Goal: Task Accomplishment & Management: Use online tool/utility

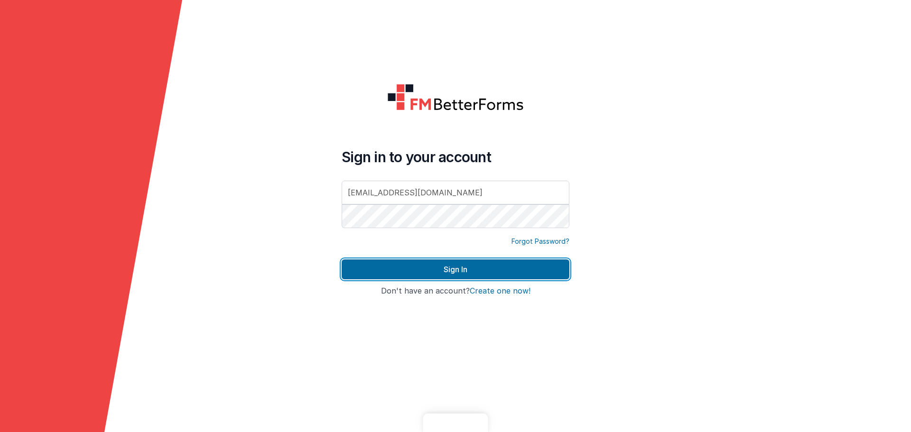
click at [466, 267] on button "Sign In" at bounding box center [456, 270] width 228 height 20
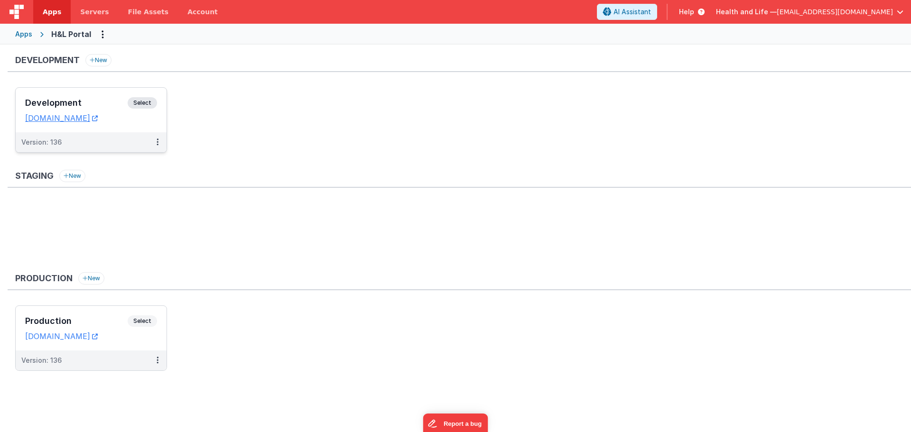
click at [142, 103] on span "Select" at bounding box center [142, 102] width 29 height 11
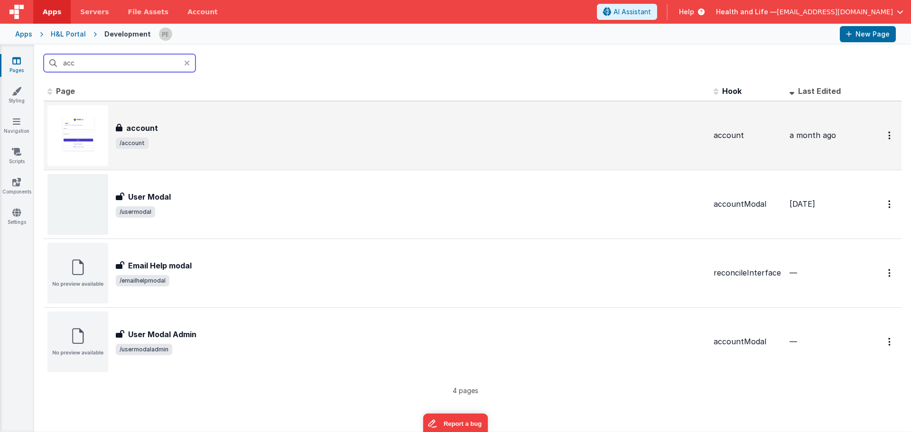
type input "acc"
click at [185, 144] on span "/account" at bounding box center [411, 143] width 591 height 11
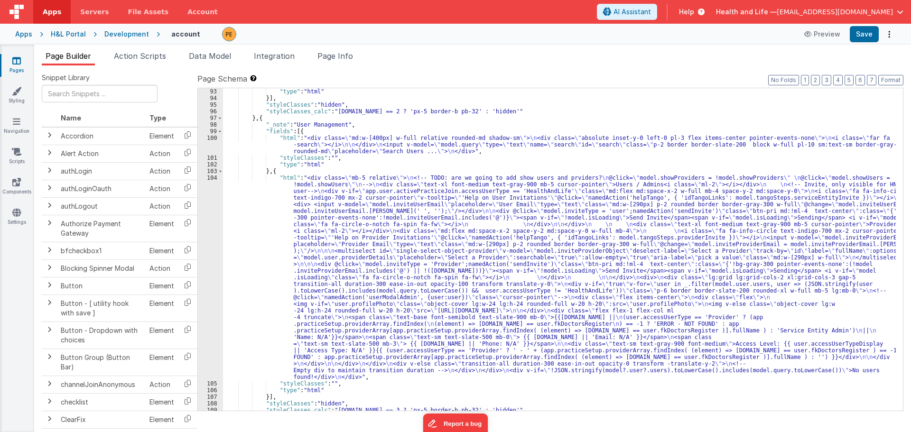
scroll to position [1196, 0]
click at [226, 249] on div ""type" : "html" }] , "styleClasses" : "hidden" , "styleClasses_calc" : "[DOMAIN…" at bounding box center [559, 256] width 673 height 336
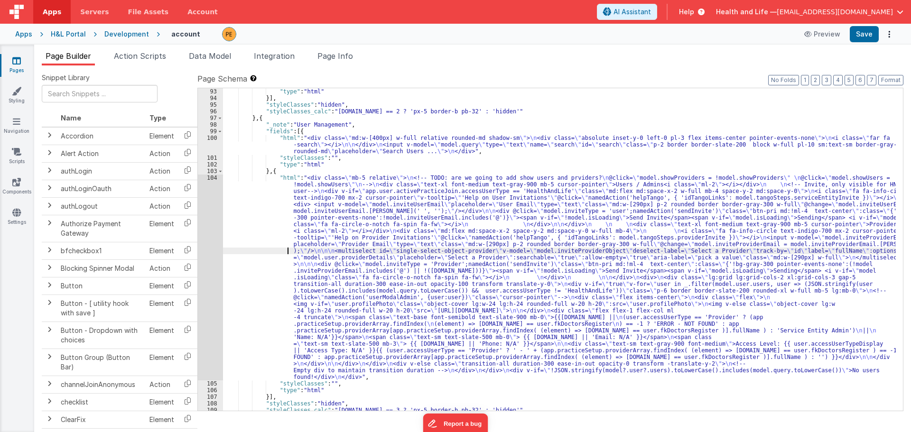
click at [210, 258] on div "104" at bounding box center [210, 278] width 25 height 206
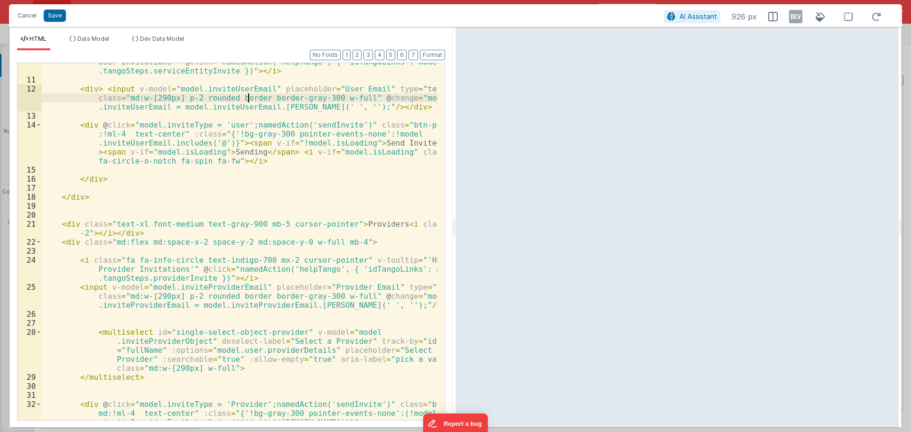
scroll to position [142, 0]
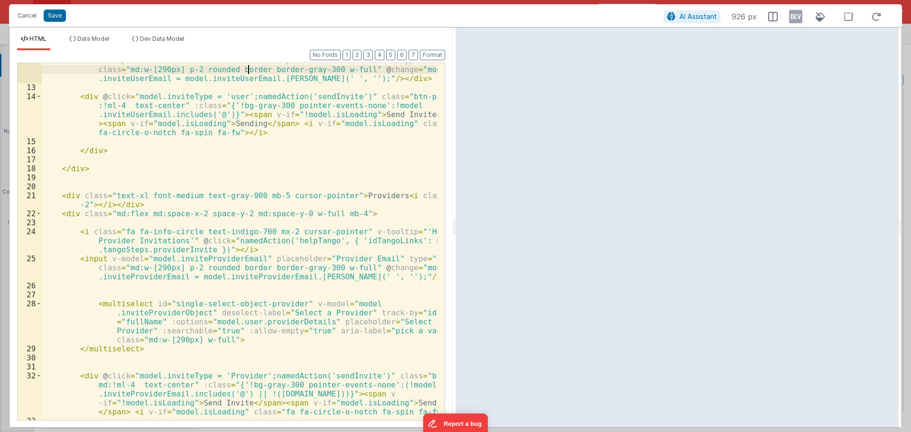
click at [180, 212] on div "< div > < input v-model = "model.inviteUserEmail" placeholder = "User Email" ty…" at bounding box center [240, 253] width 396 height 394
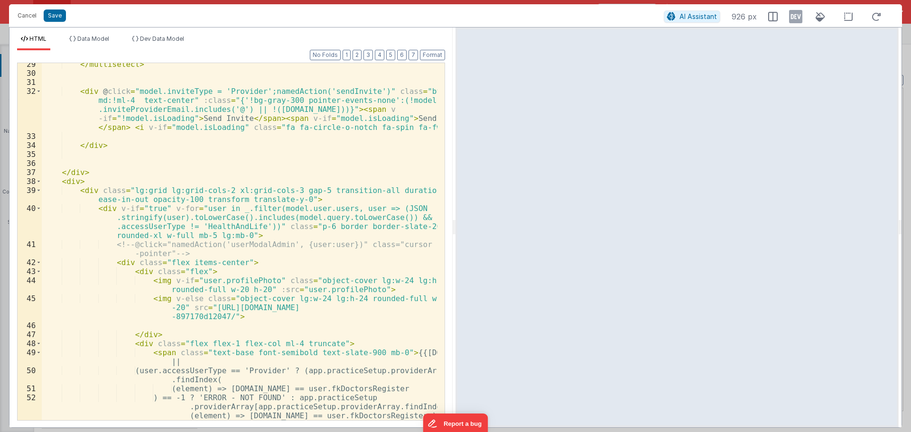
scroll to position [427, 0]
drag, startPoint x: 161, startPoint y: 208, endPoint x: 114, endPoint y: 207, distance: 47.0
click at [114, 207] on div "</ multiselect > < div @ click = "model.inviteType = 'Provider';namedAction('se…" at bounding box center [240, 261] width 396 height 403
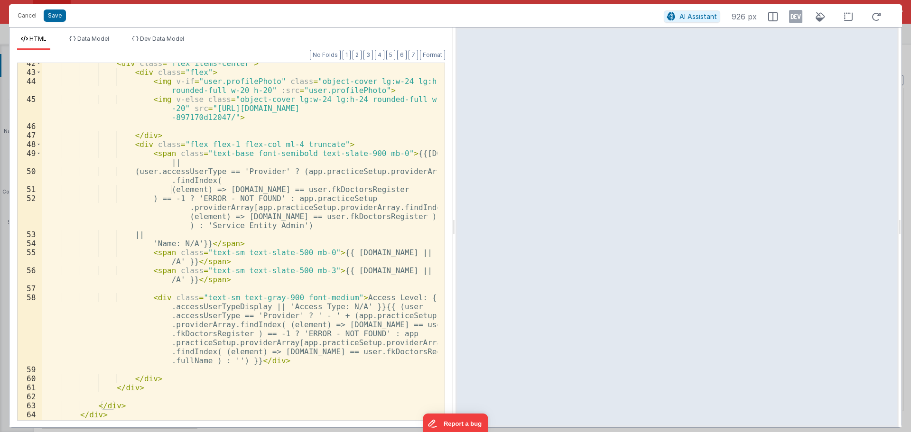
scroll to position [698, 0]
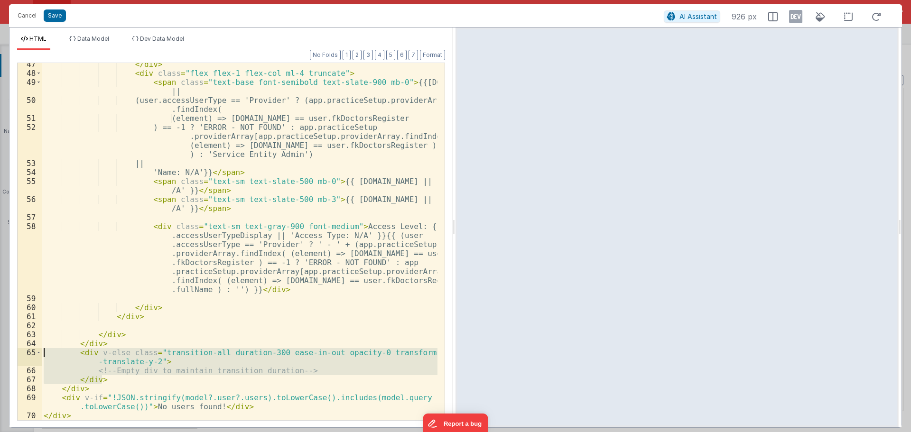
drag, startPoint x: 129, startPoint y: 380, endPoint x: 20, endPoint y: 356, distance: 111.8
click at [20, 356] on div "47 48 49 50 51 52 53 54 55 56 57 58 59 60 61 62 63 64 65 66 67 68 69 70 </ div …" at bounding box center [231, 242] width 428 height 358
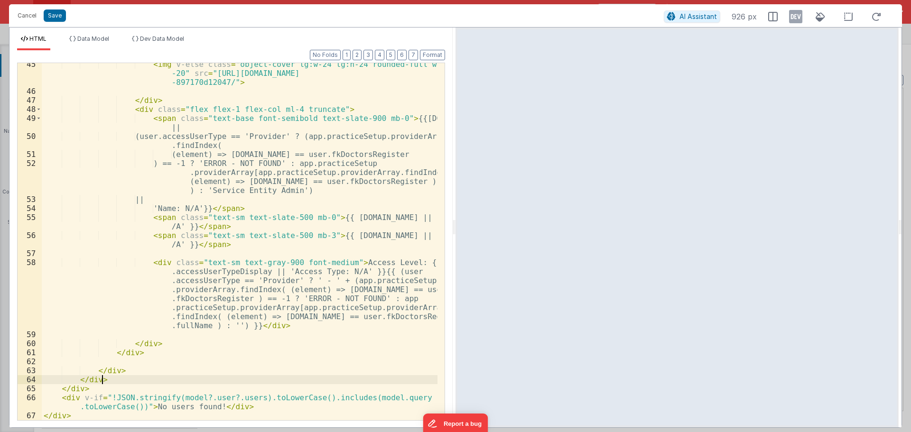
scroll to position [662, 0]
click at [53, 16] on button "Save" at bounding box center [55, 15] width 22 height 12
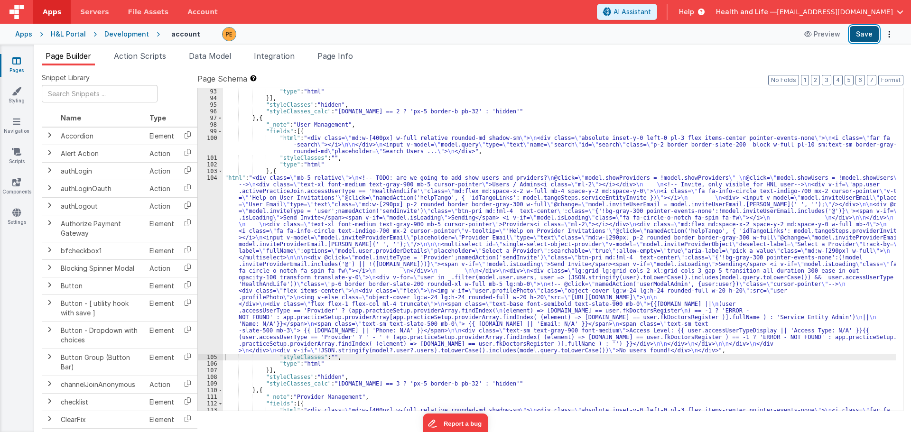
click at [870, 29] on button "Save" at bounding box center [864, 34] width 29 height 16
click at [348, 56] on span "Page Info" at bounding box center [336, 55] width 36 height 9
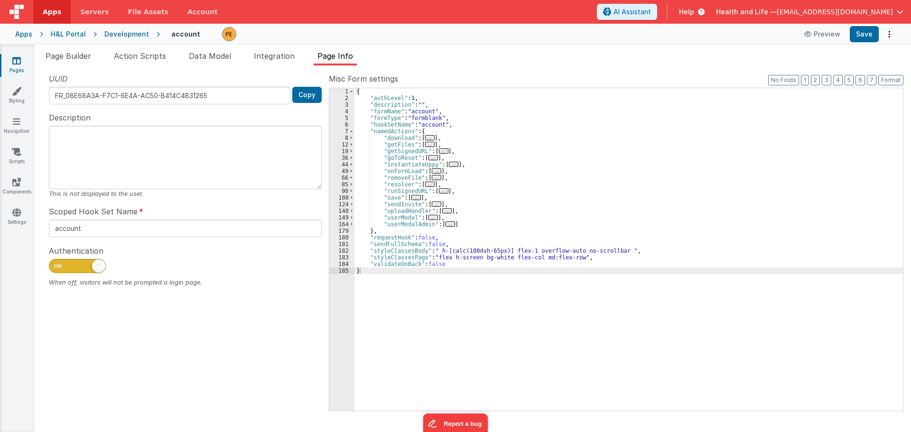
click at [127, 39] on div "Apps H&L Portal Development account Preview Save" at bounding box center [455, 34] width 911 height 21
click at [128, 35] on div "Development" at bounding box center [126, 33] width 45 height 9
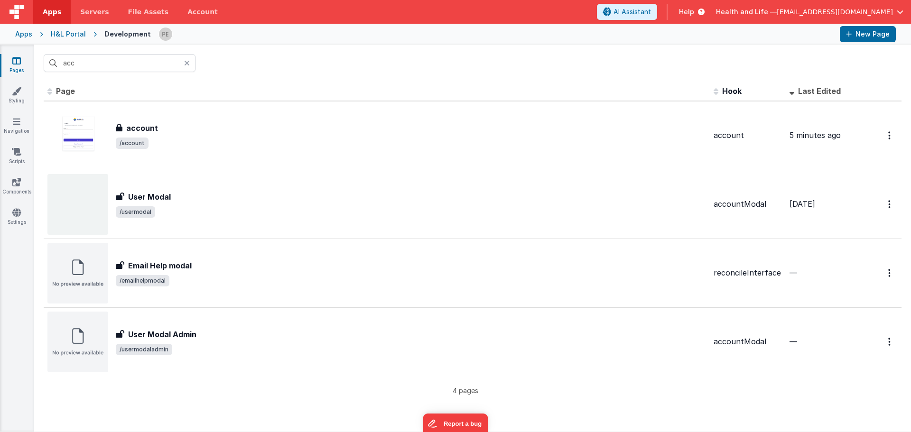
click at [187, 64] on icon at bounding box center [187, 63] width 6 height 8
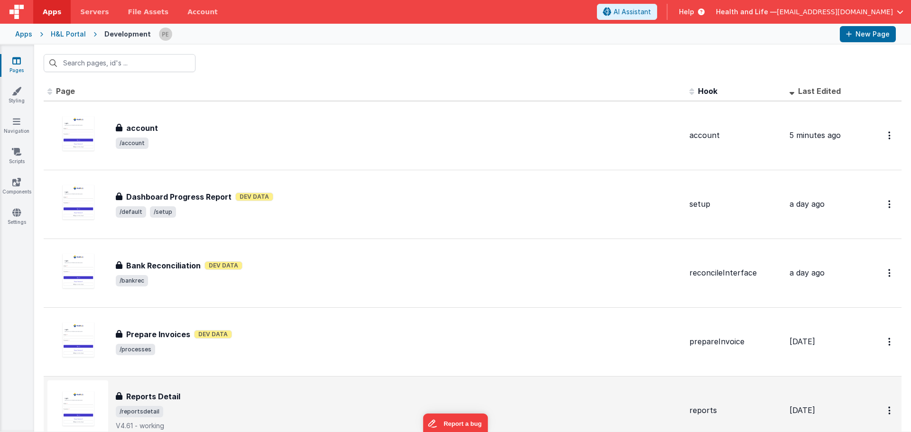
click at [249, 391] on div "Reports Detail" at bounding box center [399, 396] width 566 height 11
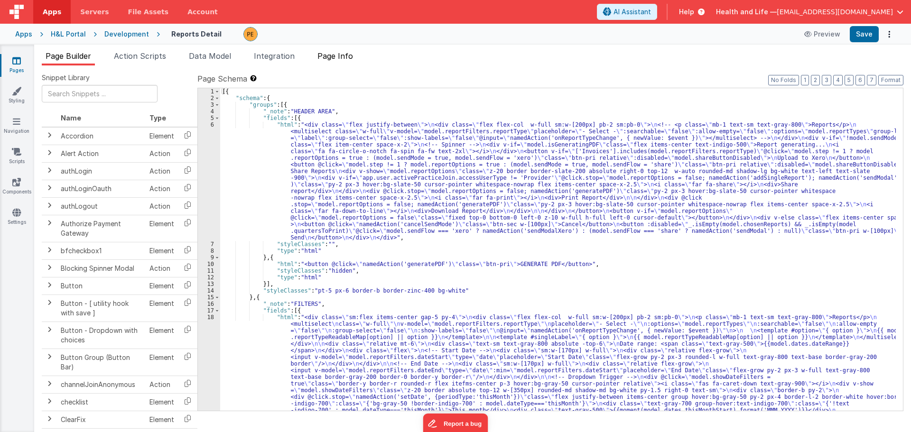
click at [344, 54] on span "Page Info" at bounding box center [336, 55] width 36 height 9
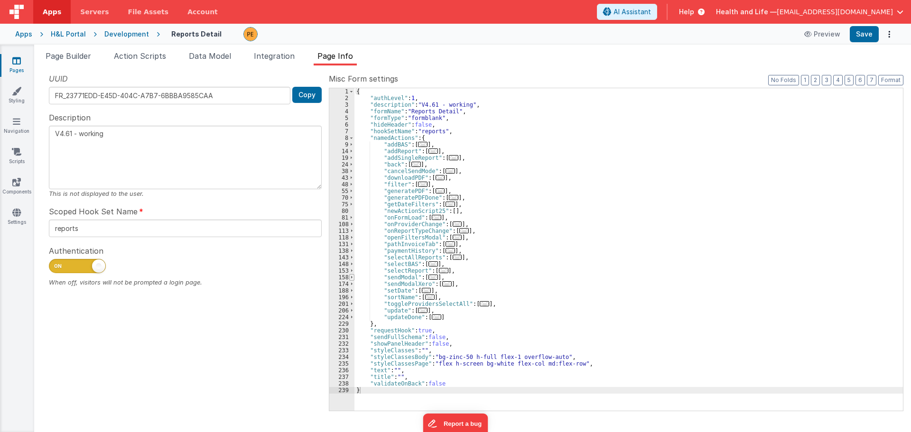
click at [351, 279] on span at bounding box center [351, 277] width 5 height 7
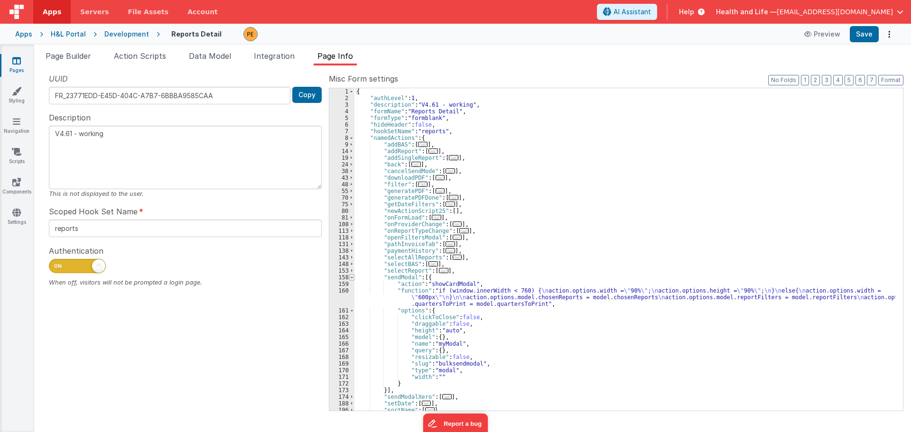
click at [349, 278] on span at bounding box center [351, 277] width 5 height 7
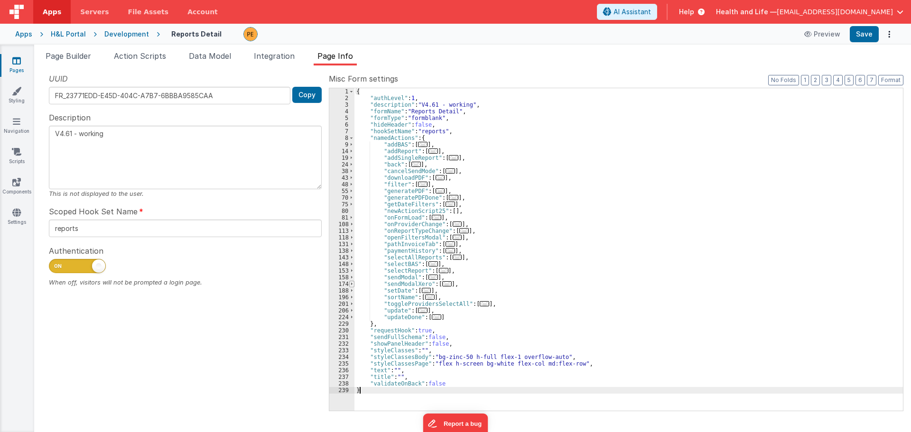
click at [349, 282] on span at bounding box center [351, 284] width 5 height 7
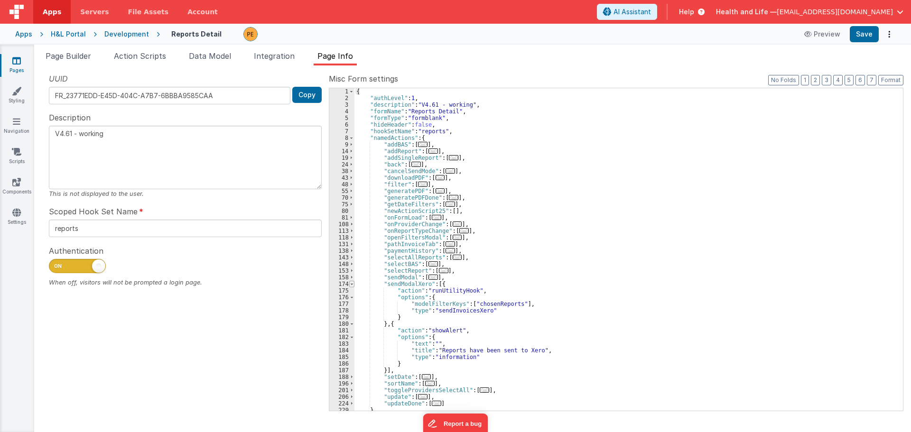
click at [349, 282] on span at bounding box center [351, 284] width 5 height 7
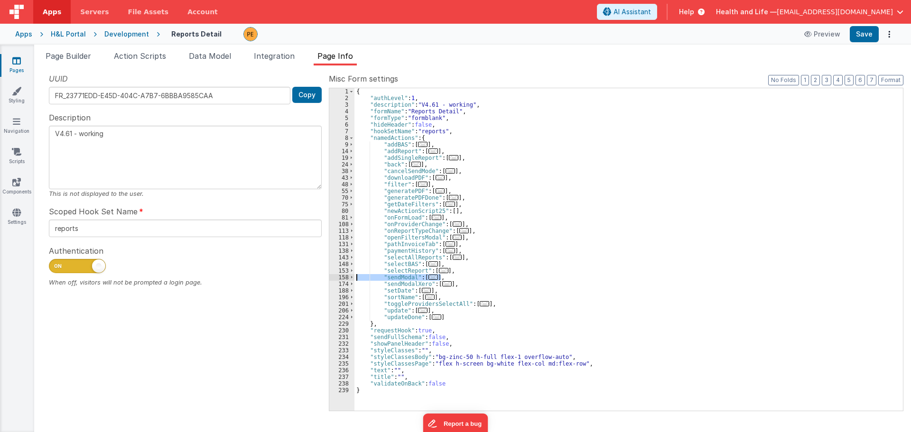
drag, startPoint x: 455, startPoint y: 278, endPoint x: 340, endPoint y: 280, distance: 114.9
click at [340, 280] on div "1 2 3 4 5 6 7 8 9 14 19 24 38 43 48 55 70 75 80 81 108 113 118 131 138 143 148 …" at bounding box center [616, 250] width 575 height 324
click at [458, 276] on div "{ "authLevel" : 1 , "description" : "V4.61 - working" , "formName" : "Reports D…" at bounding box center [629, 249] width 549 height 323
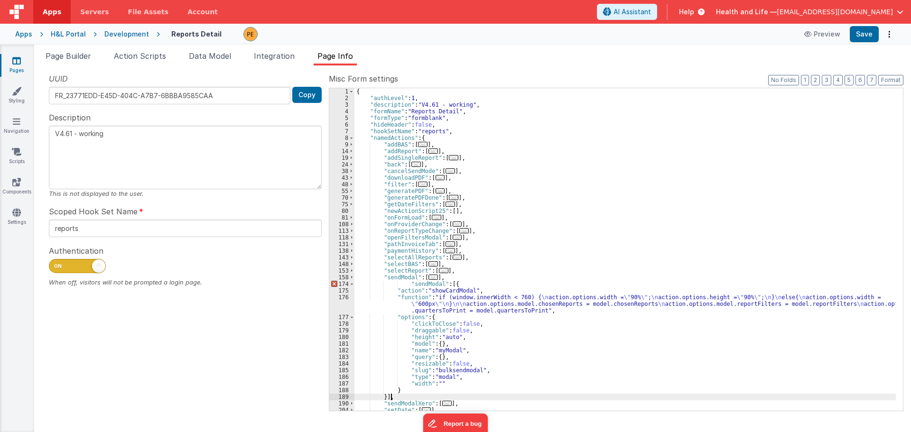
click at [437, 283] on div "{ "authLevel" : 1 , "description" : "V4.61 - working" , "formName" : "Reports D…" at bounding box center [626, 256] width 542 height 336
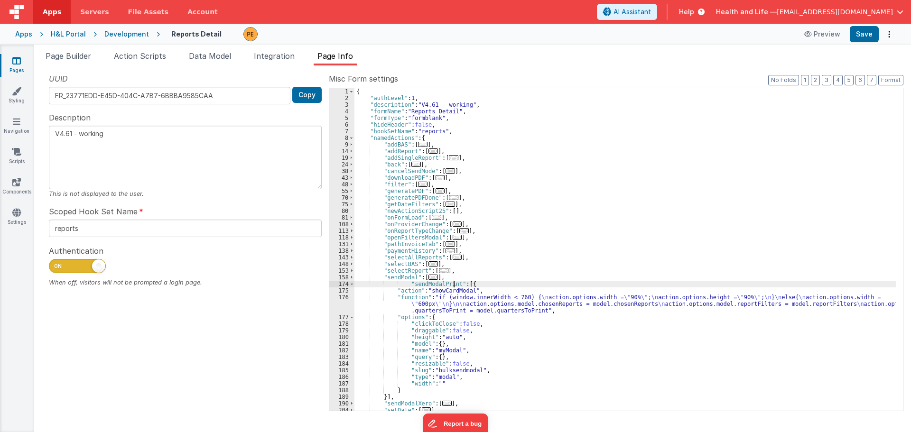
click at [404, 282] on div "{ "authLevel" : 1 , "description" : "V4.61 - working" , "formName" : "Reports D…" at bounding box center [626, 256] width 542 height 336
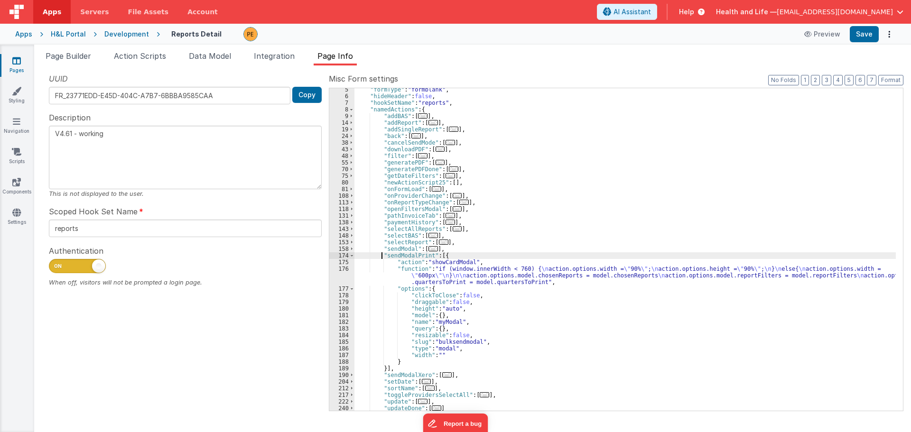
scroll to position [57, 0]
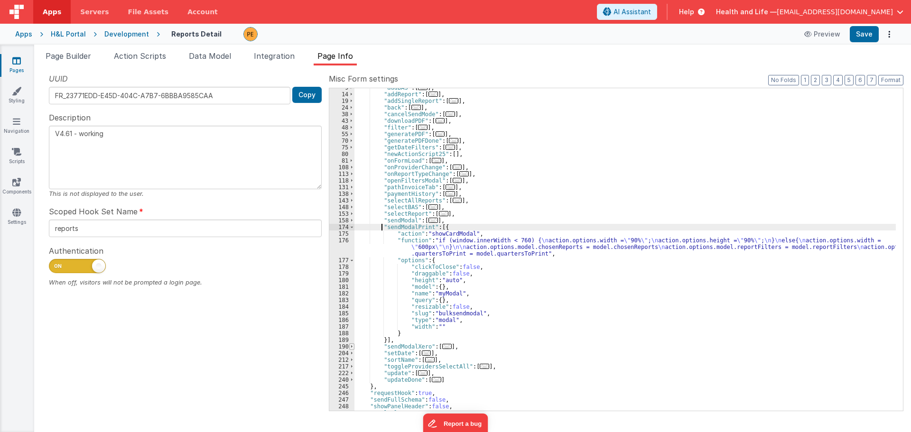
click at [353, 347] on span at bounding box center [351, 347] width 5 height 7
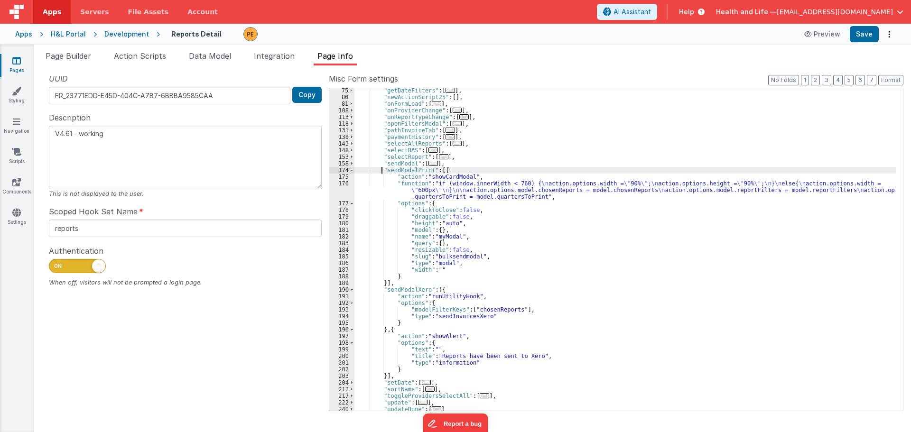
scroll to position [142, 0]
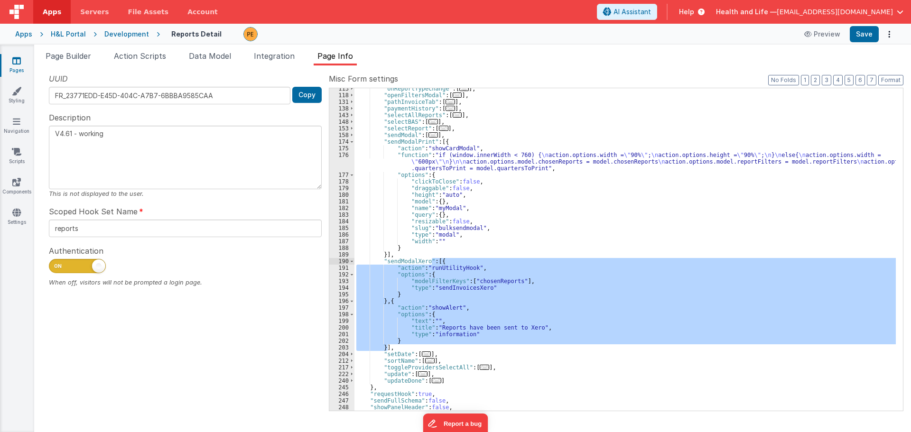
drag, startPoint x: 389, startPoint y: 348, endPoint x: 433, endPoint y: 263, distance: 96.6
click at [433, 263] on div ""onReportTypeChange" : [ ... ] , "openFiltersModal" : [ ... ] , "pathInvoiceTab…" at bounding box center [626, 253] width 542 height 336
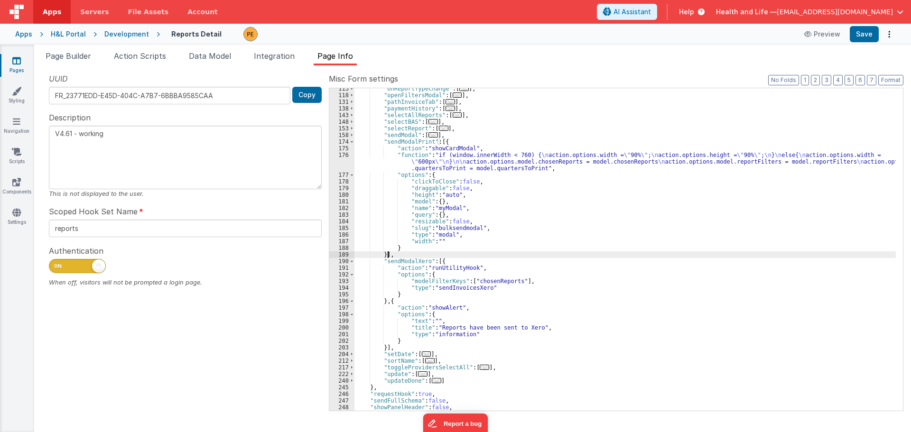
click at [388, 253] on div ""onReportTypeChange" : [ ... ] , "openFiltersModal" : [ ... ] , "pathInvoiceTab…" at bounding box center [626, 253] width 542 height 336
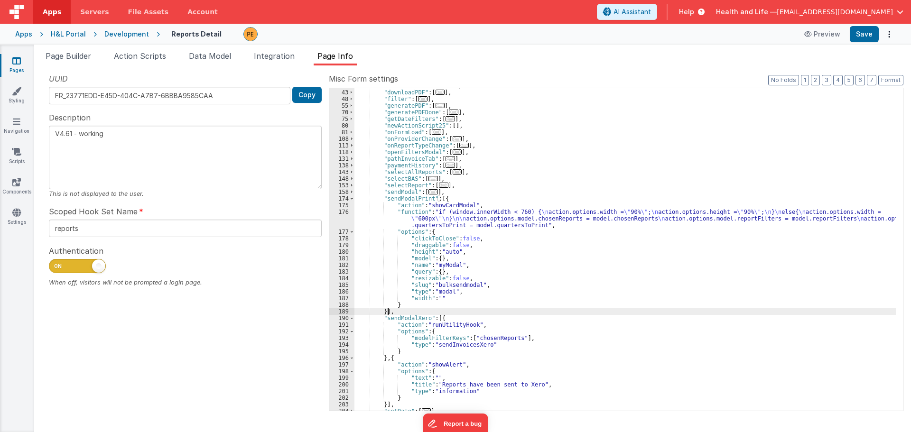
scroll to position [28, 0]
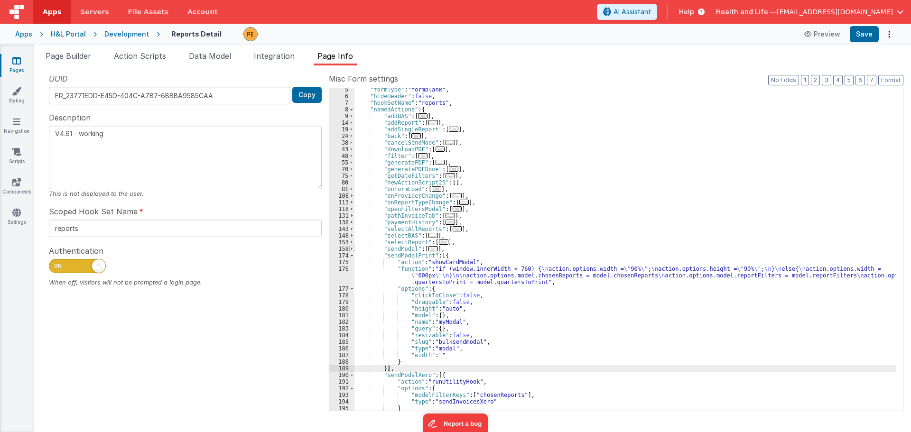
click at [352, 247] on span at bounding box center [351, 249] width 5 height 7
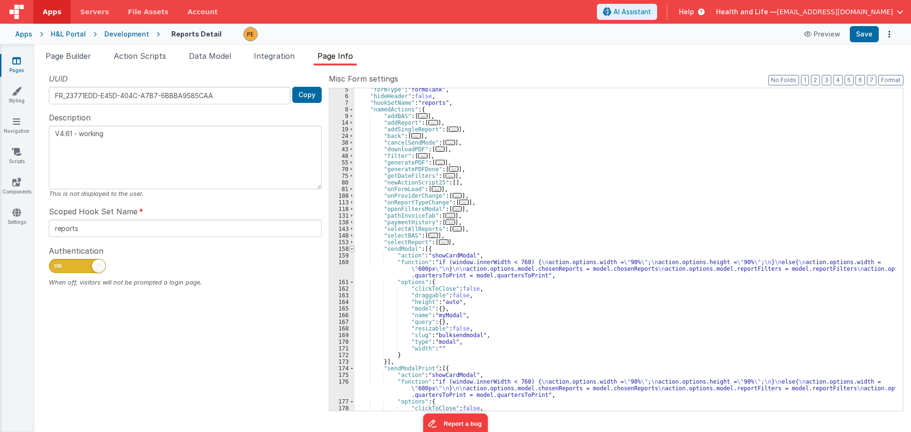
click at [352, 247] on span at bounding box center [351, 249] width 5 height 7
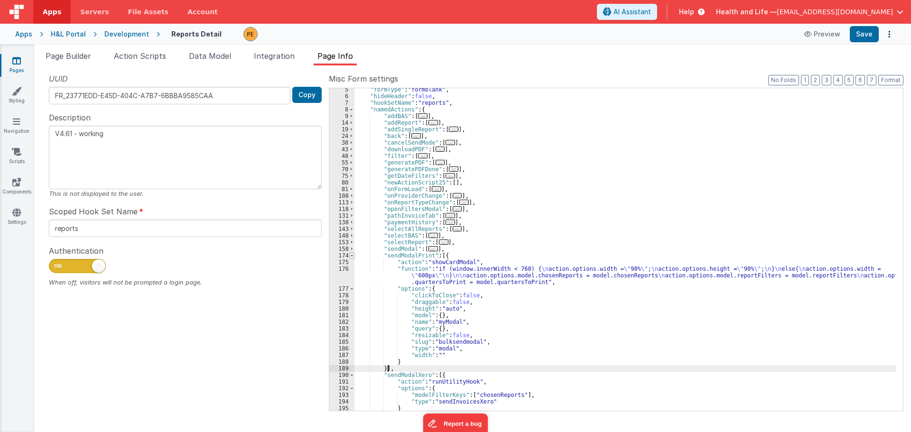
click at [351, 256] on span at bounding box center [351, 256] width 5 height 7
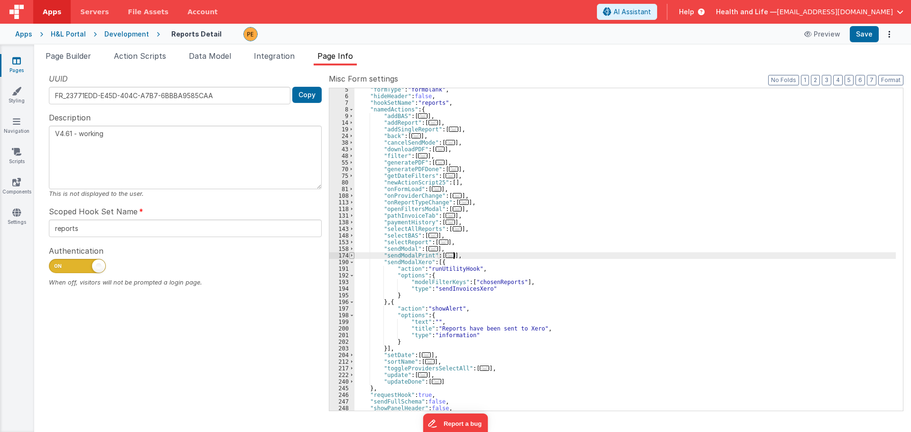
click at [351, 256] on span at bounding box center [351, 256] width 5 height 7
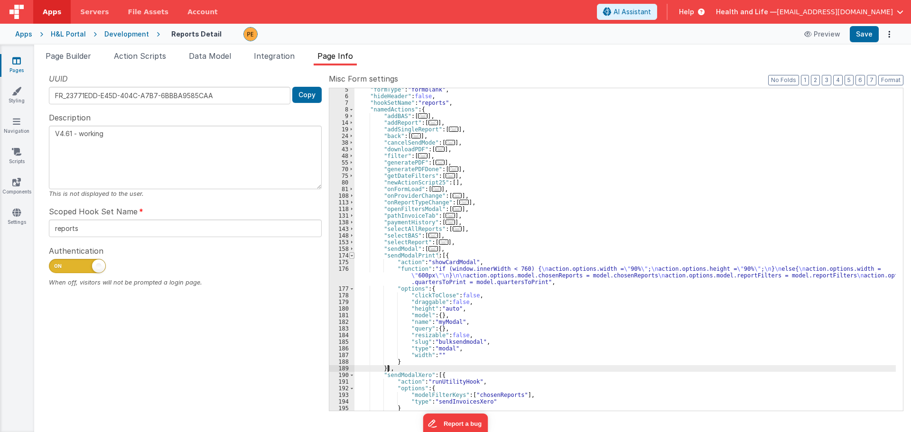
click at [351, 257] on span at bounding box center [351, 256] width 5 height 7
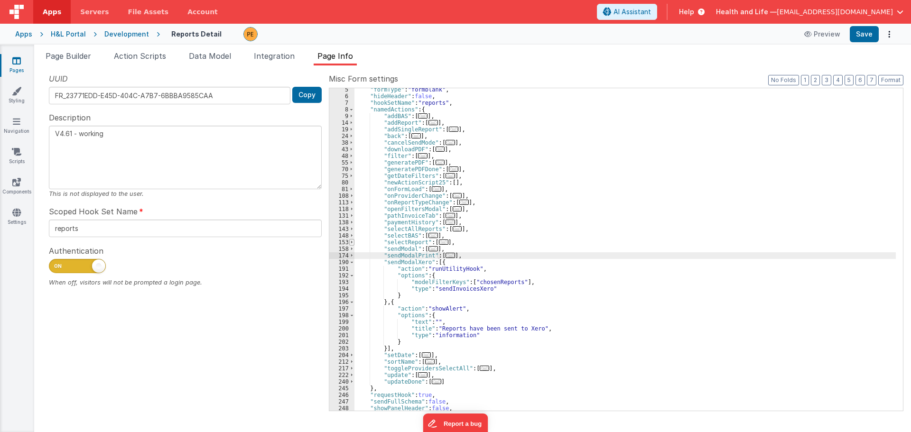
click at [351, 241] on span at bounding box center [351, 242] width 5 height 7
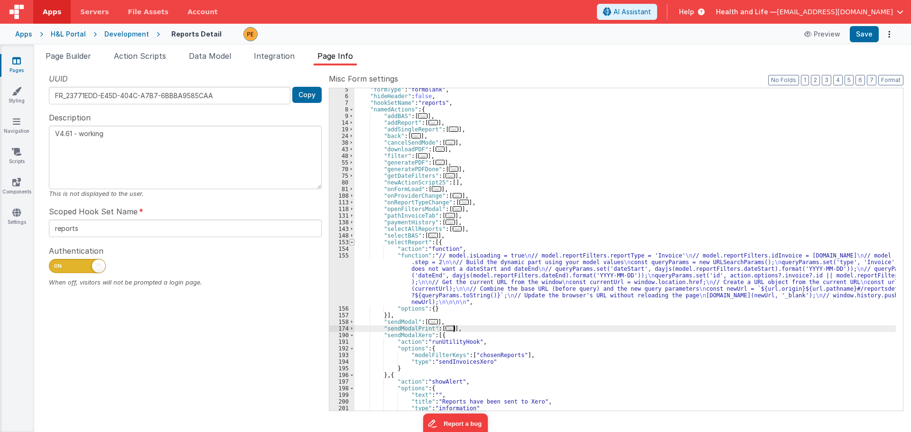
click at [351, 241] on span at bounding box center [351, 242] width 5 height 7
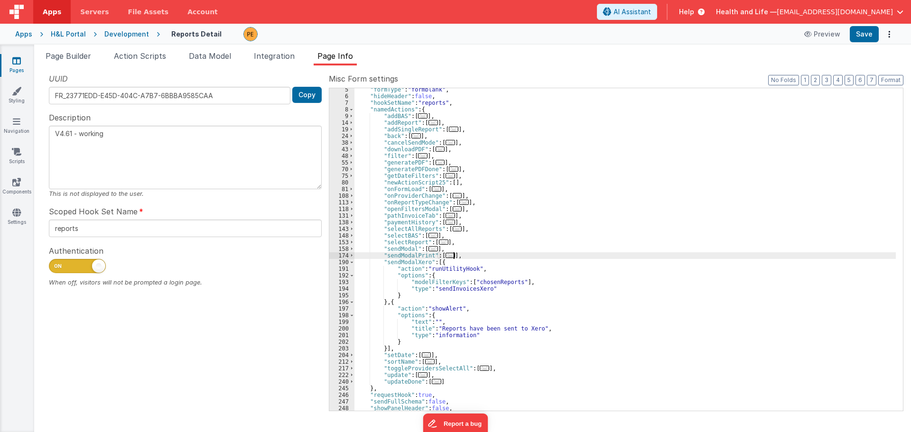
click at [400, 204] on div ""formType" : "formblank" , "hideHeader" : false , "hookSetName" : "reports" , "…" at bounding box center [626, 254] width 542 height 336
click at [399, 197] on div ""formType" : "formblank" , "hideHeader" : false , "hookSetName" : "reports" , "…" at bounding box center [626, 254] width 542 height 336
click at [397, 189] on div ""formType" : "formblank" , "hideHeader" : false , "hookSetName" : "reports" , "…" at bounding box center [626, 254] width 542 height 336
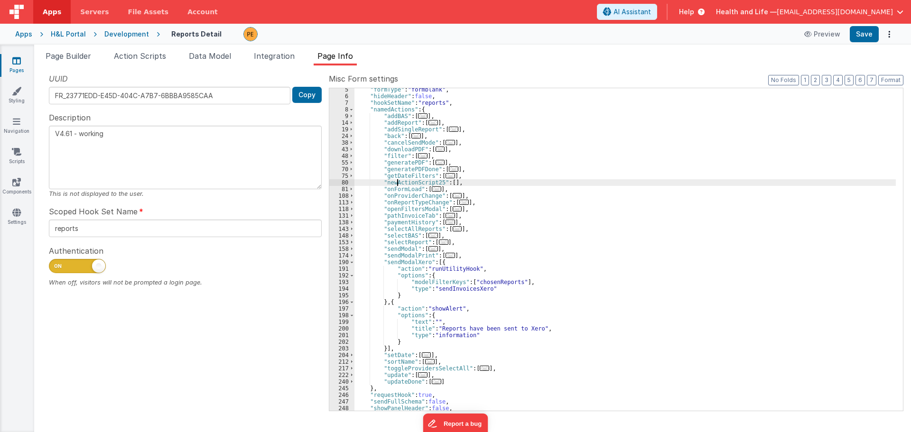
click at [397, 183] on div ""formType" : "formblank" , "hideHeader" : false , "hookSetName" : "reports" , "…" at bounding box center [626, 254] width 542 height 336
click at [400, 178] on div ""formType" : "formblank" , "hideHeader" : false , "hookSetName" : "reports" , "…" at bounding box center [626, 254] width 542 height 336
click at [350, 171] on span at bounding box center [351, 169] width 5 height 7
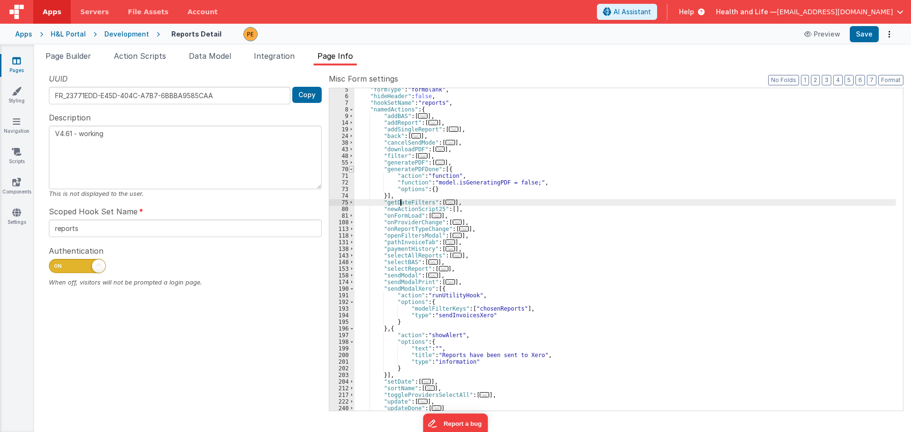
click at [350, 171] on span at bounding box center [351, 169] width 5 height 7
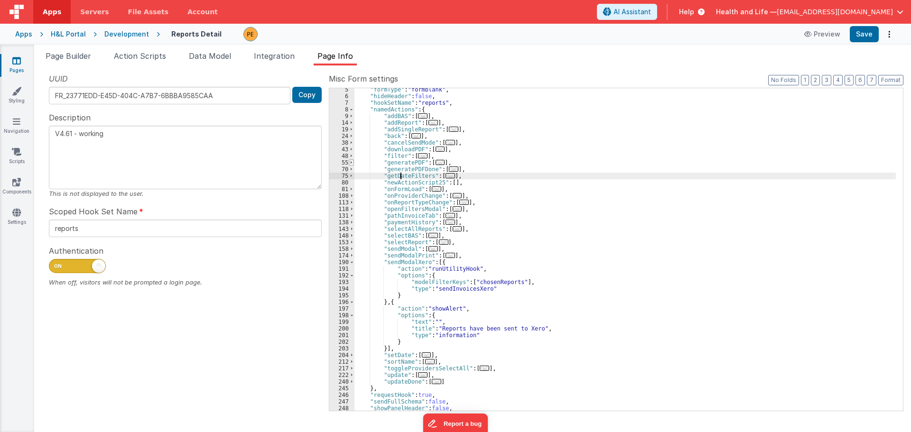
click at [350, 163] on span at bounding box center [351, 163] width 5 height 7
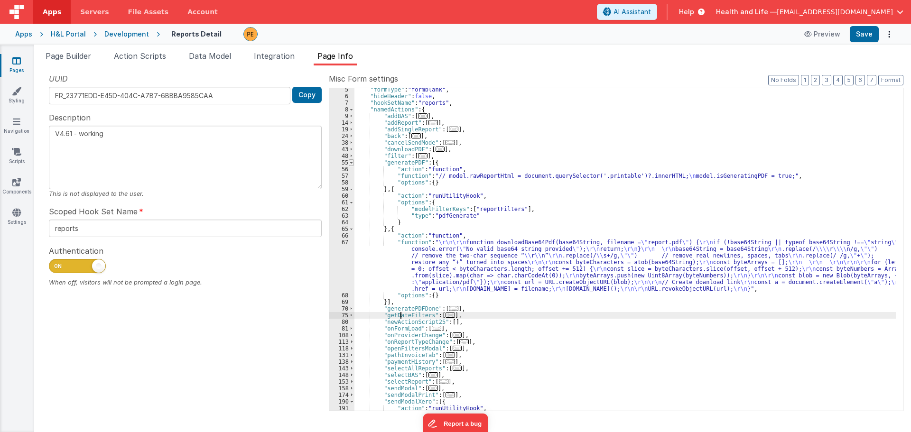
click at [350, 163] on span at bounding box center [351, 163] width 5 height 7
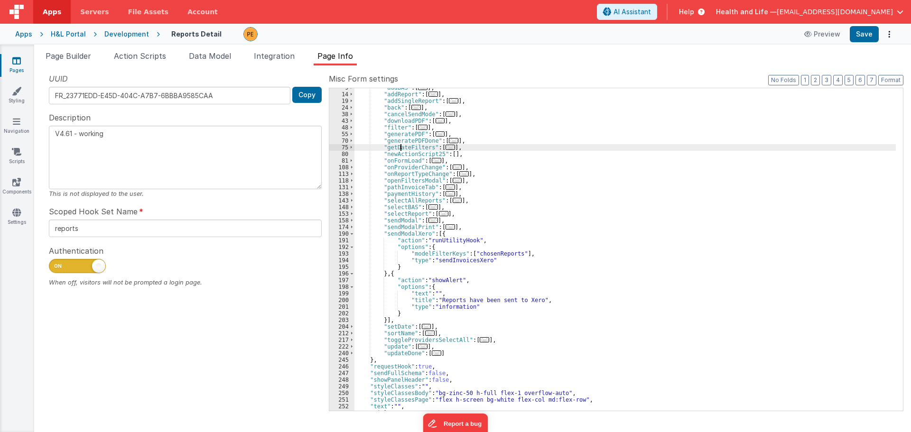
scroll to position [76, 0]
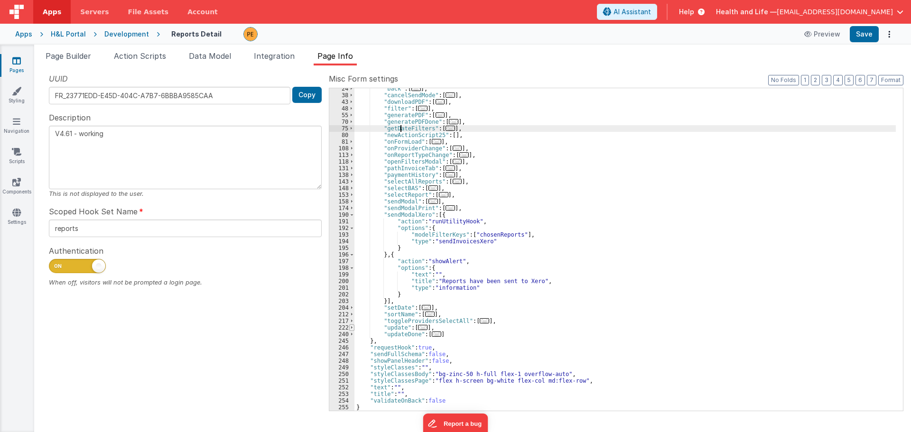
click at [352, 328] on span at bounding box center [351, 328] width 5 height 7
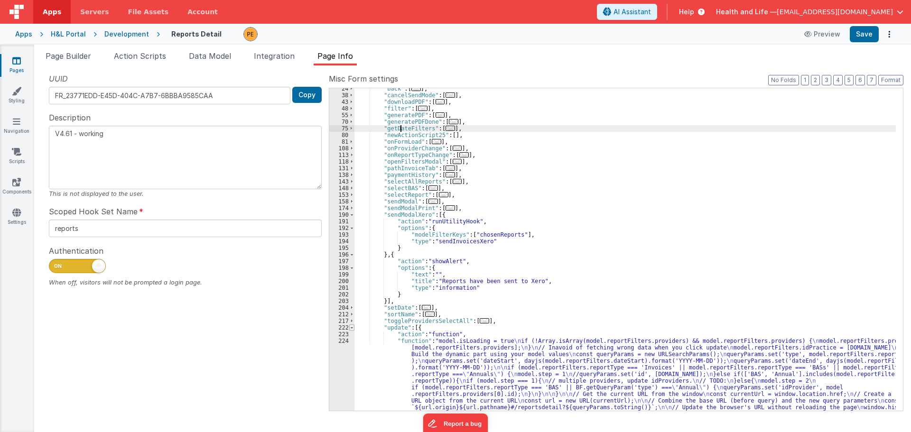
click at [352, 328] on span at bounding box center [351, 328] width 5 height 7
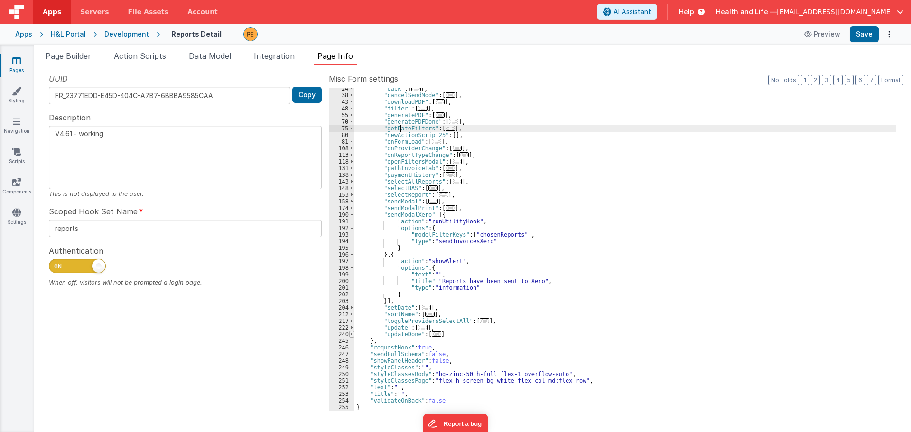
click at [354, 336] on span at bounding box center [351, 334] width 5 height 7
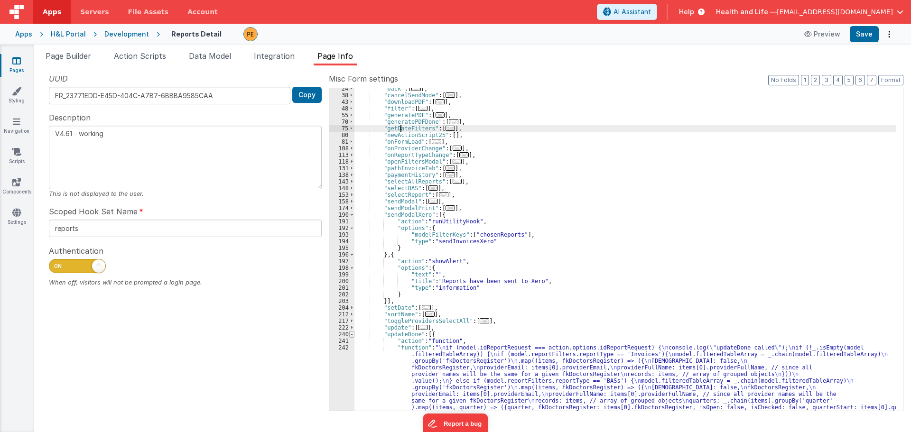
click at [354, 336] on span at bounding box center [351, 334] width 5 height 7
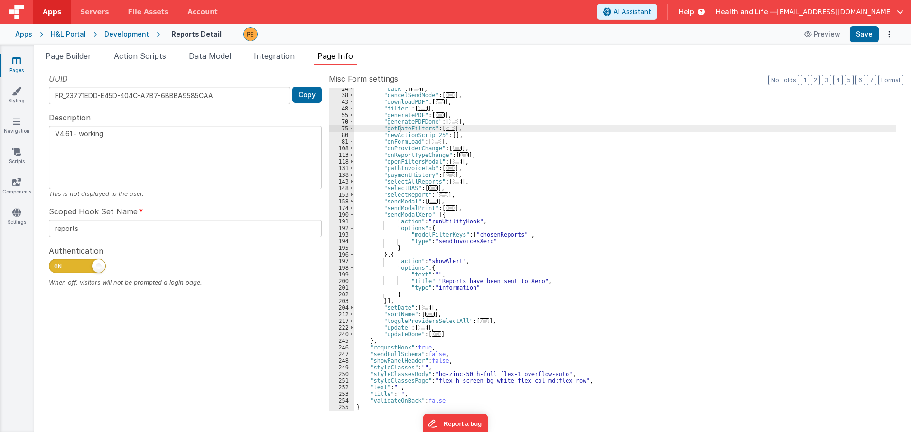
click at [133, 34] on div "Development" at bounding box center [126, 33] width 45 height 9
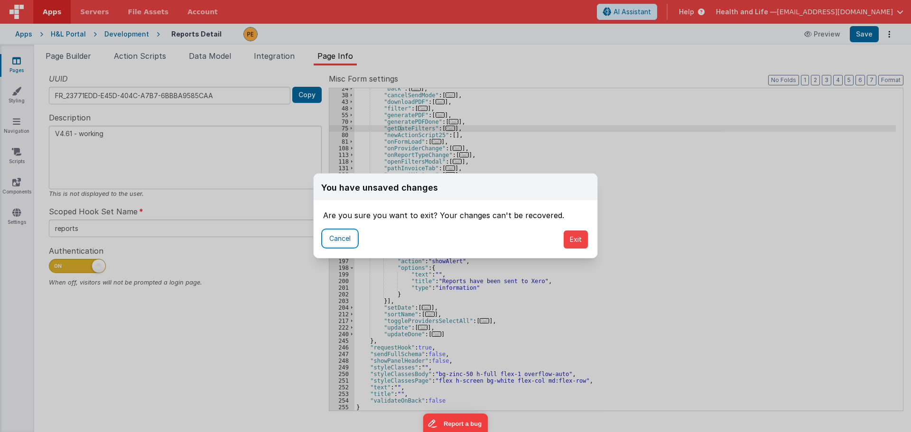
click at [351, 240] on button "Cancel" at bounding box center [340, 239] width 34 height 16
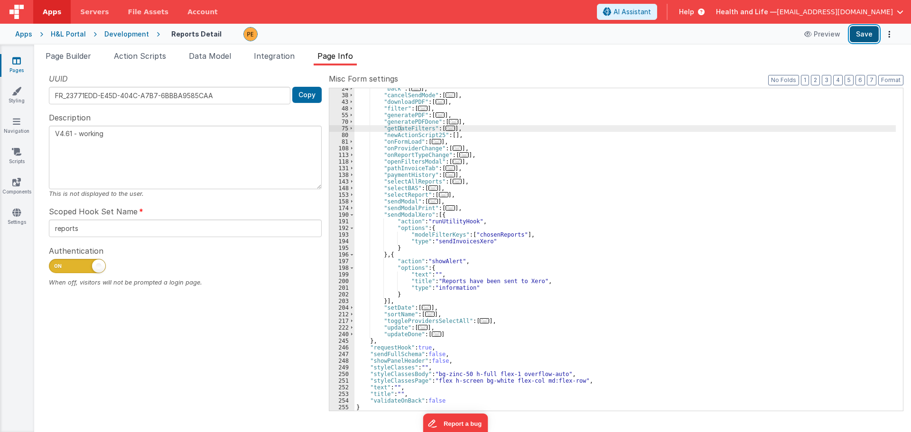
click at [866, 32] on button "Save" at bounding box center [864, 34] width 29 height 16
click at [126, 26] on div "Apps H&L Portal Development Reports Detail Preview Saving" at bounding box center [455, 34] width 911 height 21
click at [125, 30] on div "Development" at bounding box center [126, 33] width 45 height 9
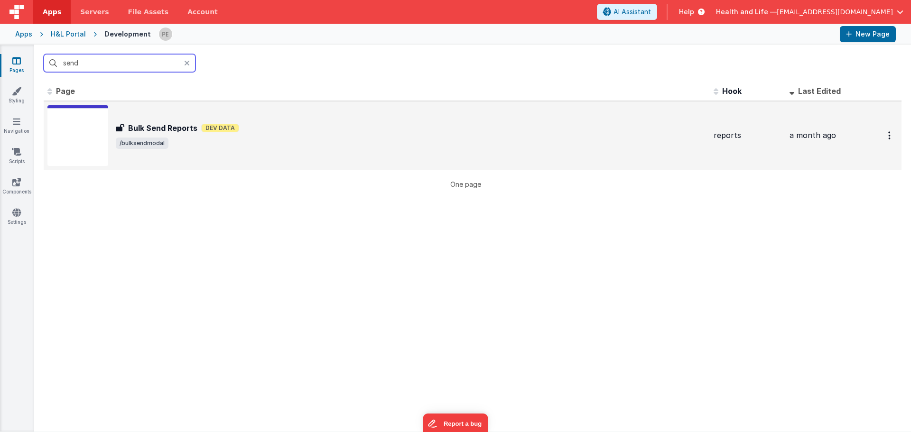
type input "send"
click at [197, 107] on div "Bulk Send Reports Bulk Send Reports Dev Data /bulksendmodal" at bounding box center [376, 135] width 659 height 61
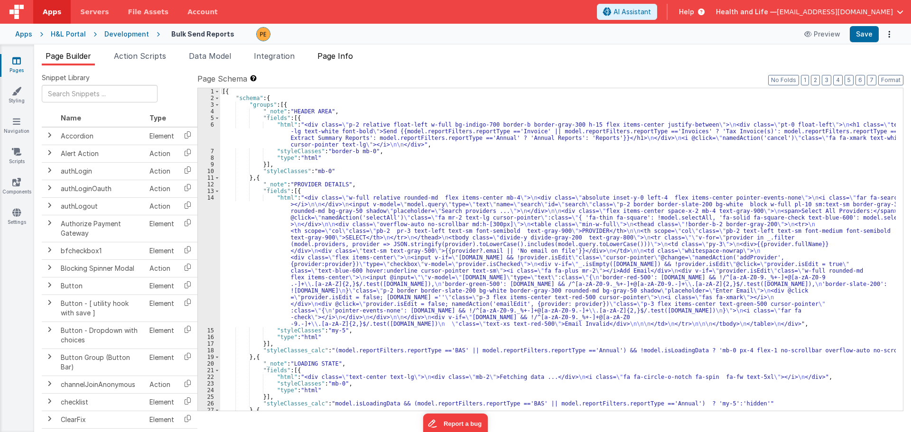
click at [350, 57] on span "Page Info" at bounding box center [336, 55] width 36 height 9
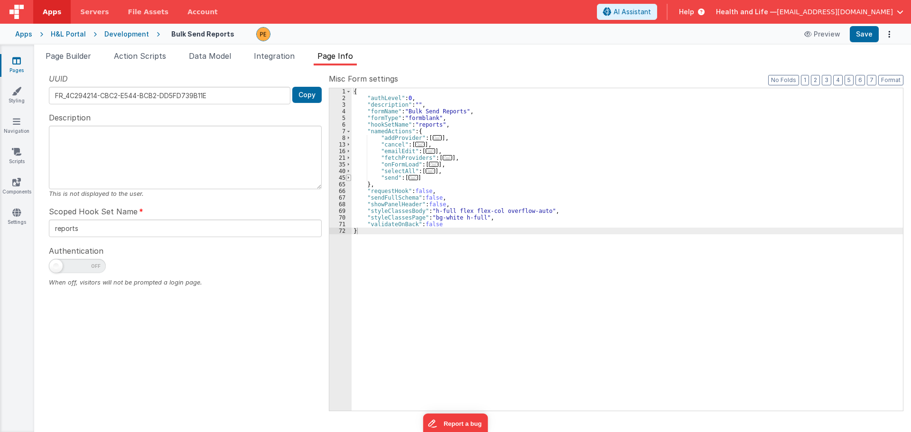
click at [351, 177] on span at bounding box center [348, 178] width 5 height 7
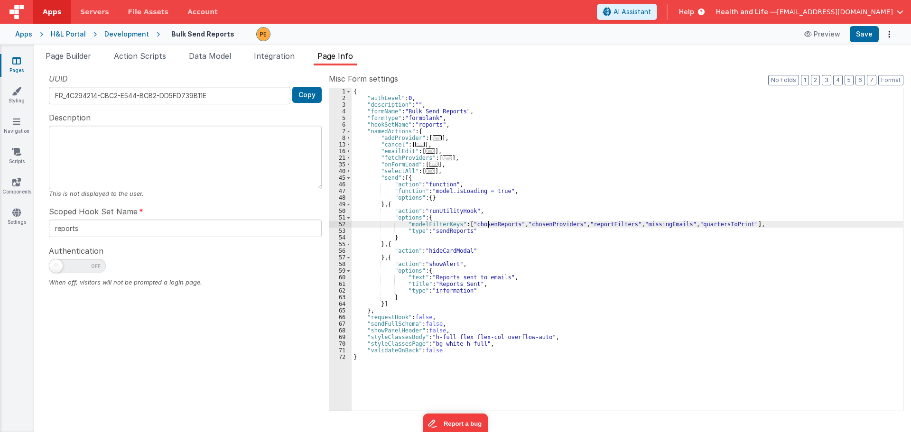
click at [488, 226] on div "{ "authLevel" : 0 , "description" : "" , "formName" : "Bulk Send Reports" , "fo…" at bounding box center [628, 256] width 552 height 336
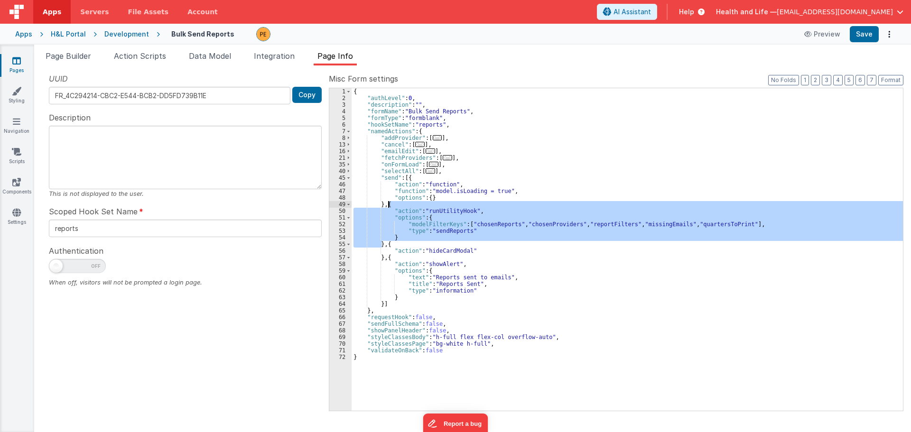
drag, startPoint x: 382, startPoint y: 244, endPoint x: 388, endPoint y: 207, distance: 38.0
click at [388, 207] on div "{ "authLevel" : 0 , "description" : "" , "formName" : "Bulk Send Reports" , "fo…" at bounding box center [628, 256] width 552 height 336
click at [410, 239] on div "{ "authLevel" : 0 , "description" : "" , "formName" : "Bulk Send Reports" , "fo…" at bounding box center [628, 249] width 552 height 323
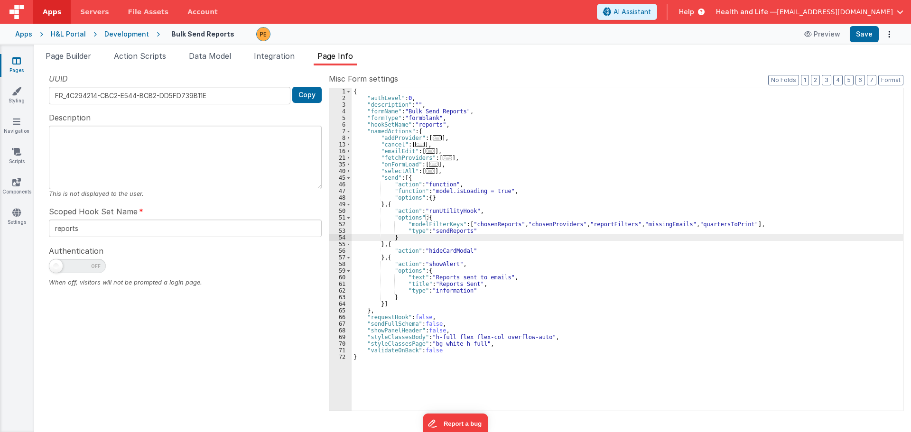
click at [126, 37] on div "Development" at bounding box center [126, 33] width 45 height 9
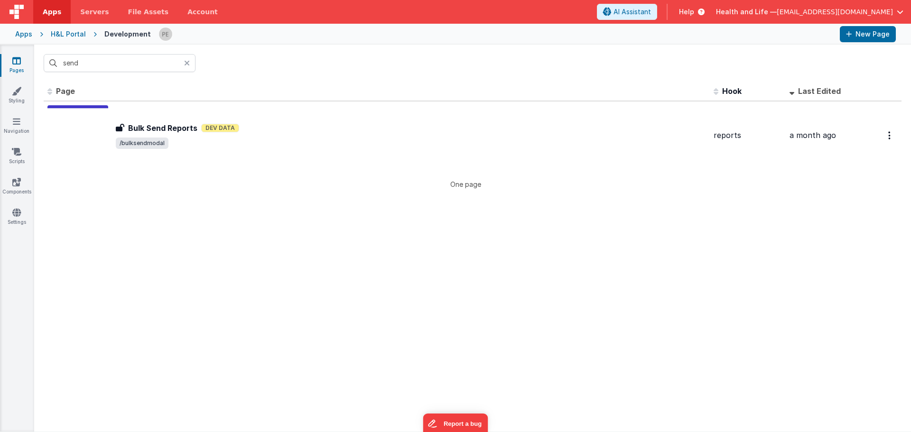
click at [190, 63] on div at bounding box center [189, 63] width 11 height 18
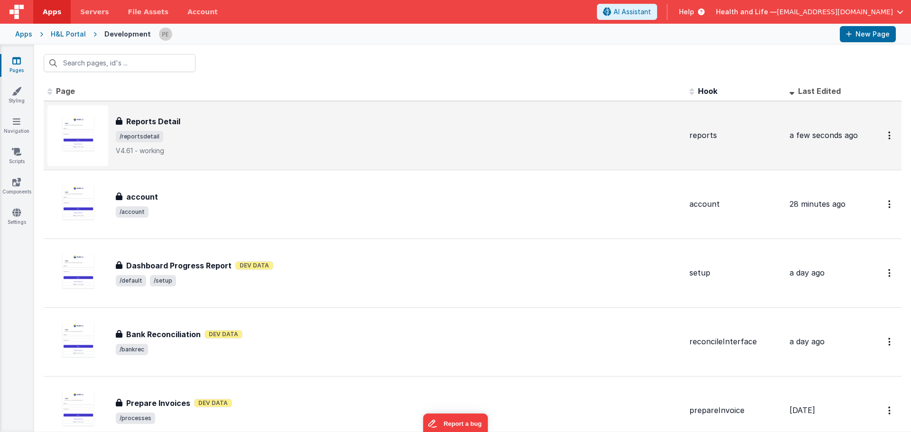
click at [214, 123] on div "Reports Detail" at bounding box center [399, 121] width 566 height 11
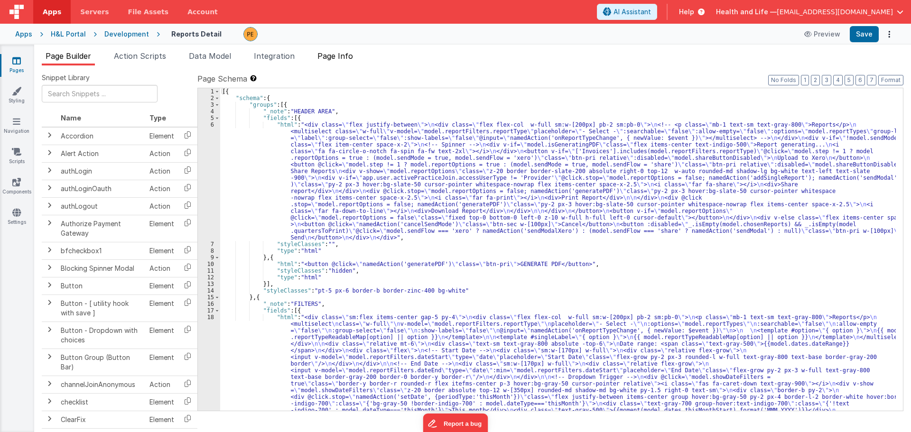
click at [334, 63] on li "Page Info" at bounding box center [335, 57] width 43 height 15
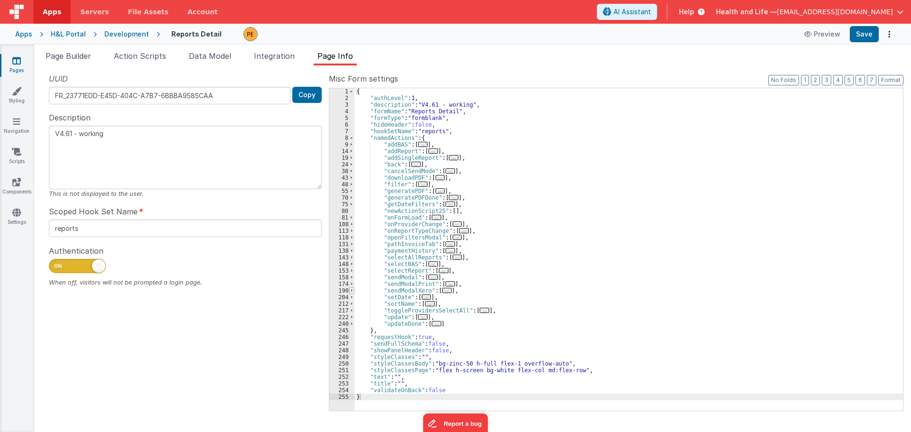
click at [352, 291] on span at bounding box center [351, 291] width 5 height 7
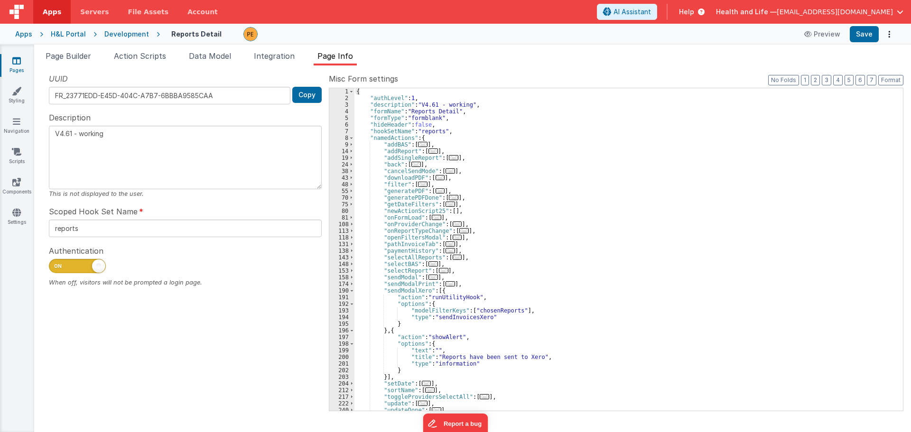
scroll to position [28, 0]
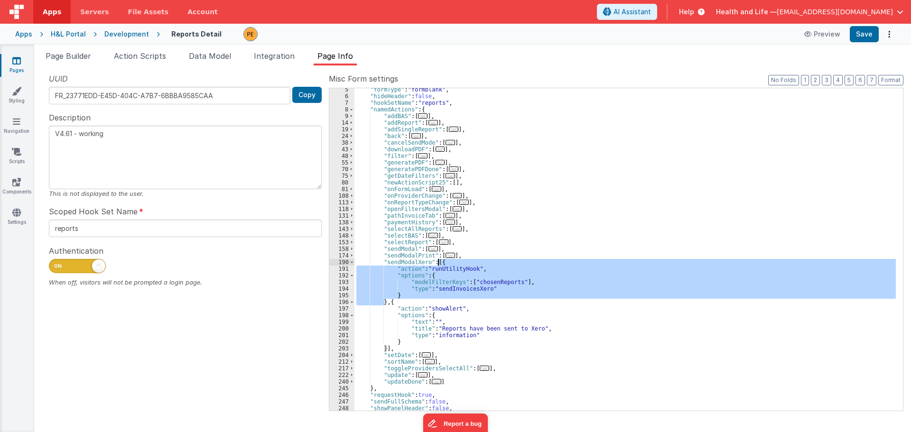
drag, startPoint x: 385, startPoint y: 301, endPoint x: 437, endPoint y: 263, distance: 65.0
click at [437, 263] on div ""formType" : "formblank" , "hideHeader" : false , "hookSetName" : "reports" , "…" at bounding box center [626, 254] width 542 height 336
click at [352, 256] on span at bounding box center [351, 256] width 5 height 7
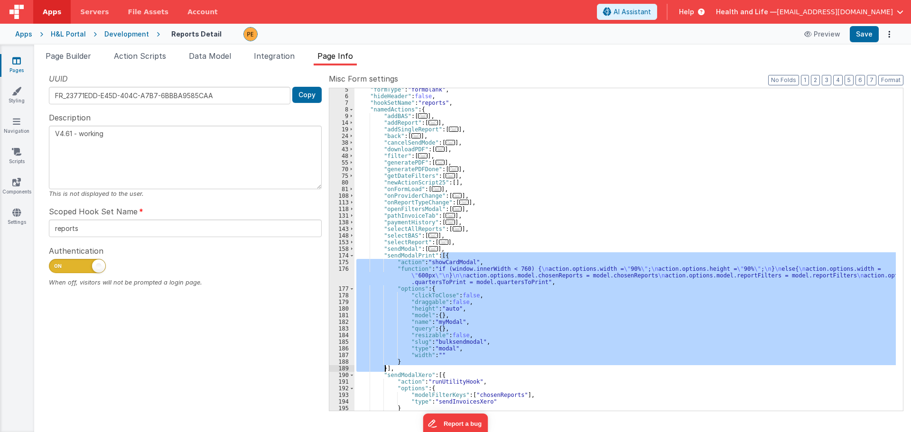
drag, startPoint x: 441, startPoint y: 255, endPoint x: 386, endPoint y: 368, distance: 125.7
click at [386, 368] on div ""formType" : "formblank" , "hideHeader" : false , "hookSetName" : "reports" , "…" at bounding box center [626, 254] width 542 height 336
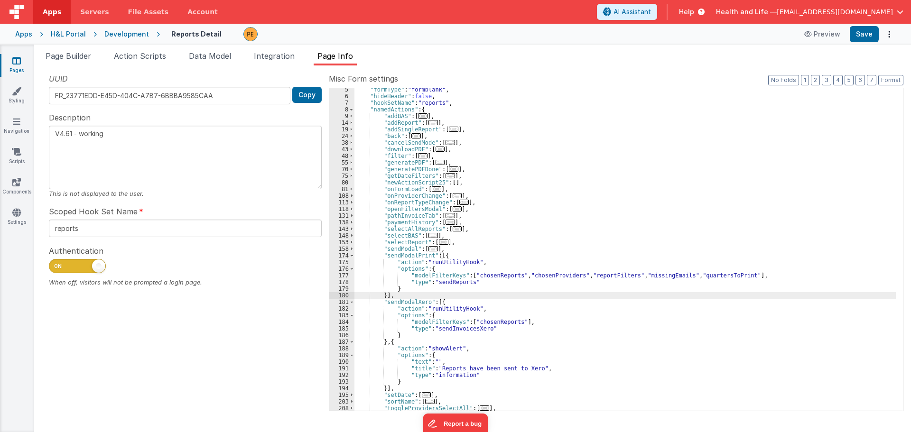
click at [438, 278] on div ""formType" : "formblank" , "hideHeader" : false , "hookSetName" : "reports" , "…" at bounding box center [626, 254] width 542 height 336
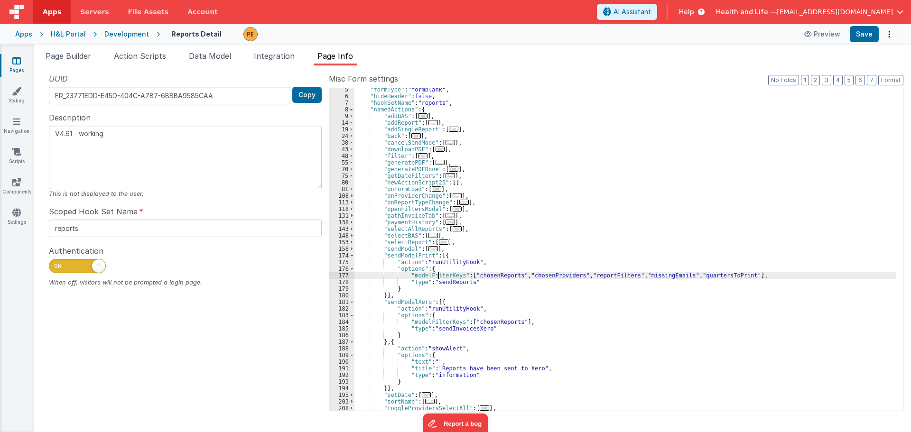
click at [484, 279] on div ""formType" : "formblank" , "hideHeader" : false , "hookSetName" : "reports" , "…" at bounding box center [626, 254] width 542 height 336
drag, startPoint x: 484, startPoint y: 279, endPoint x: 486, endPoint y: 274, distance: 5.1
click at [484, 279] on div ""formType" : "formblank" , "hideHeader" : false , "hookSetName" : "reports" , "…" at bounding box center [626, 254] width 542 height 336
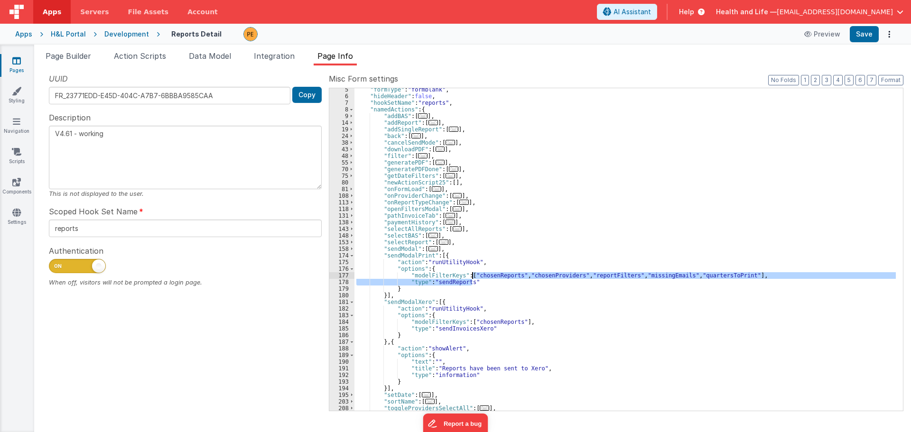
click at [486, 274] on div ""formType" : "formblank" , "hideHeader" : false , "hookSetName" : "reports" , "…" at bounding box center [626, 249] width 542 height 323
click at [486, 274] on div ""formType" : "formblank" , "hideHeader" : false , "hookSetName" : "reports" , "…" at bounding box center [626, 254] width 542 height 336
click at [531, 276] on div ""formType" : "formblank" , "hideHeader" : false , "hookSetName" : "reports" , "…" at bounding box center [626, 254] width 542 height 336
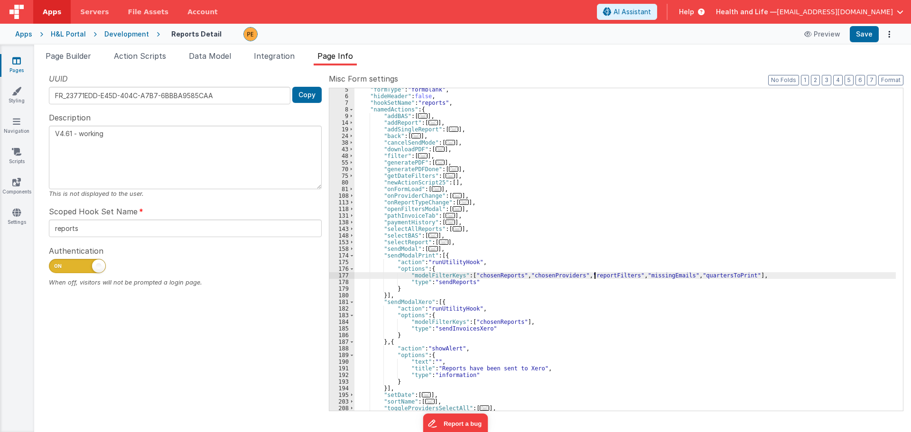
click at [596, 275] on div ""formType" : "formblank" , "hideHeader" : false , "hookSetName" : "reports" , "…" at bounding box center [626, 254] width 542 height 336
click at [657, 280] on div ""formType" : "formblank" , "hideHeader" : false , "hookSetName" : "reports" , "…" at bounding box center [626, 254] width 542 height 336
click at [660, 276] on div ""formType" : "formblank" , "hideHeader" : false , "hookSetName" : "reports" , "…" at bounding box center [626, 254] width 542 height 336
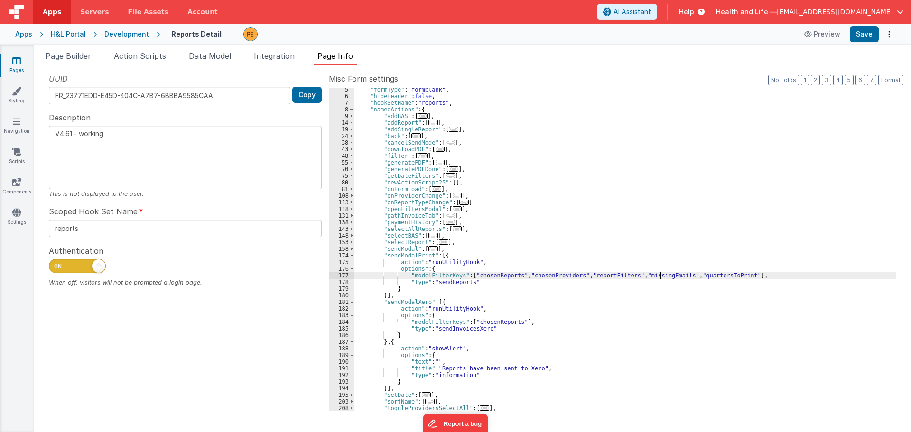
click at [660, 276] on div ""formType" : "formblank" , "hideHeader" : false , "hookSetName" : "reports" , "…" at bounding box center [626, 254] width 542 height 336
click at [712, 275] on div ""formType" : "formblank" , "hideHeader" : false , "hookSetName" : "reports" , "…" at bounding box center [626, 254] width 542 height 336
click at [661, 275] on div ""formType" : "formblank" , "hideHeader" : false , "hookSetName" : "reports" , "…" at bounding box center [626, 254] width 542 height 336
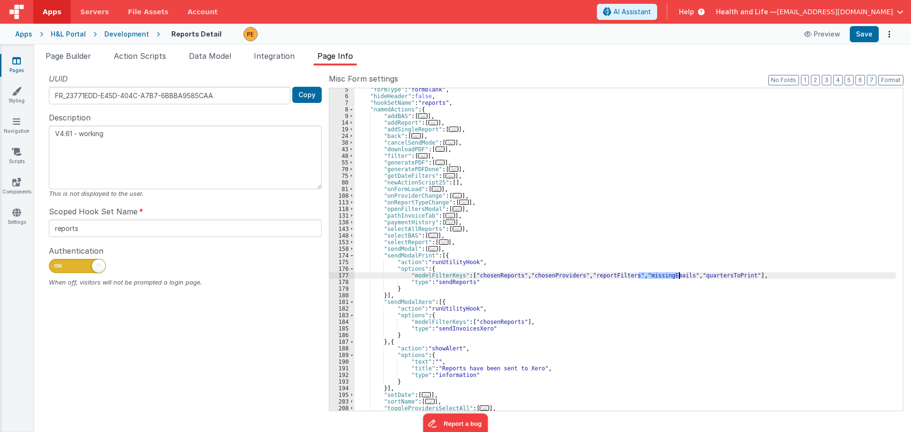
click at [449, 282] on div ""formType" : "formblank" , "hideHeader" : false , "hookSetName" : "reports" , "…" at bounding box center [626, 254] width 542 height 336
click at [444, 282] on div ""formType" : "formblank" , "hideHeader" : false , "hookSetName" : "reports" , "…" at bounding box center [626, 254] width 542 height 336
click at [447, 285] on div ""formType" : "formblank" , "hideHeader" : false , "hookSetName" : "reports" , "…" at bounding box center [626, 254] width 542 height 336
click at [466, 289] on div ""formType" : "formblank" , "hideHeader" : false , "hookSetName" : "reports" , "…" at bounding box center [626, 254] width 542 height 336
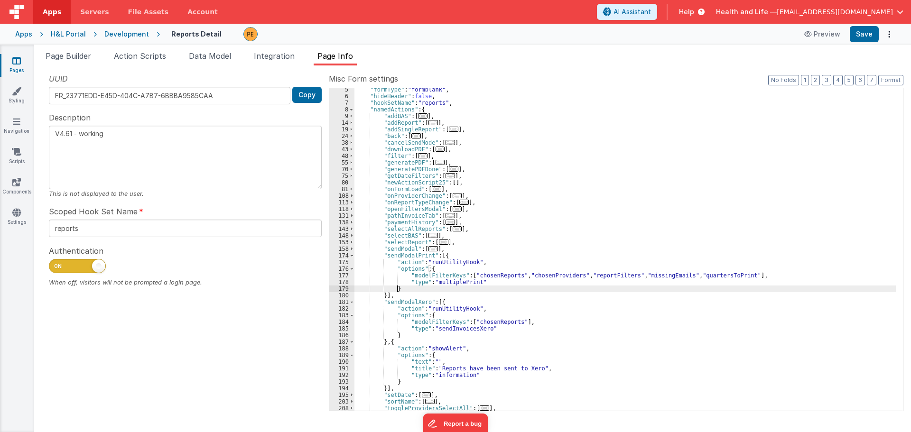
click at [464, 294] on div ""formType" : "formblank" , "hideHeader" : false , "hookSetName" : "reports" , "…" at bounding box center [626, 254] width 542 height 336
click at [353, 247] on span at bounding box center [351, 249] width 5 height 7
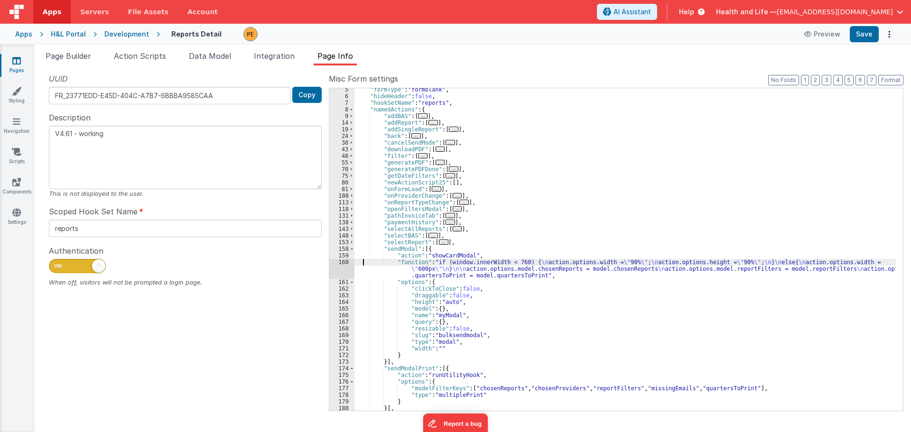
click at [363, 264] on div ""formType" : "formblank" , "hideHeader" : false , "hookSetName" : "reports" , "…" at bounding box center [626, 254] width 542 height 336
click at [359, 275] on div ""formType" : "formblank" , "hideHeader" : false , "hookSetName" : "reports" , "…" at bounding box center [626, 254] width 542 height 336
click at [347, 272] on div "160" at bounding box center [341, 269] width 25 height 20
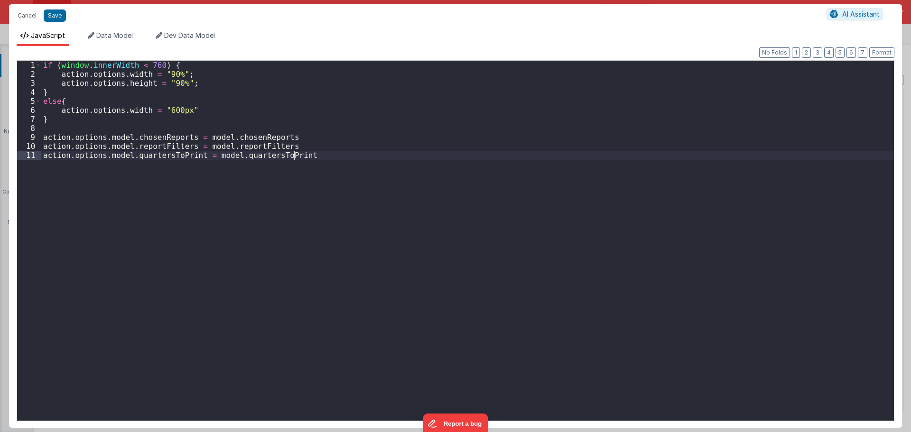
click at [347, 272] on div "if ( window . innerWidth < 760 ) { action . options . width = "90%" ; action . …" at bounding box center [467, 250] width 853 height 378
click at [32, 15] on button "Cancel" at bounding box center [27, 15] width 28 height 13
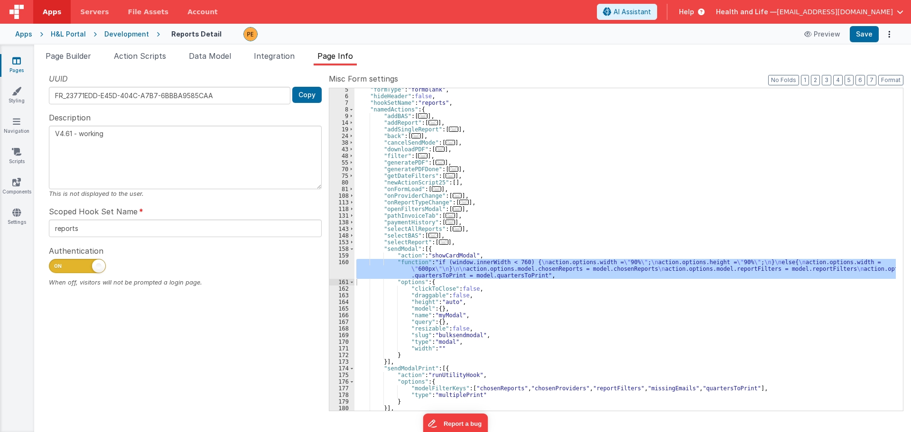
click at [454, 308] on div ""formType" : "formblank" , "hideHeader" : false , "hookSetName" : "reports" , "…" at bounding box center [626, 254] width 542 height 336
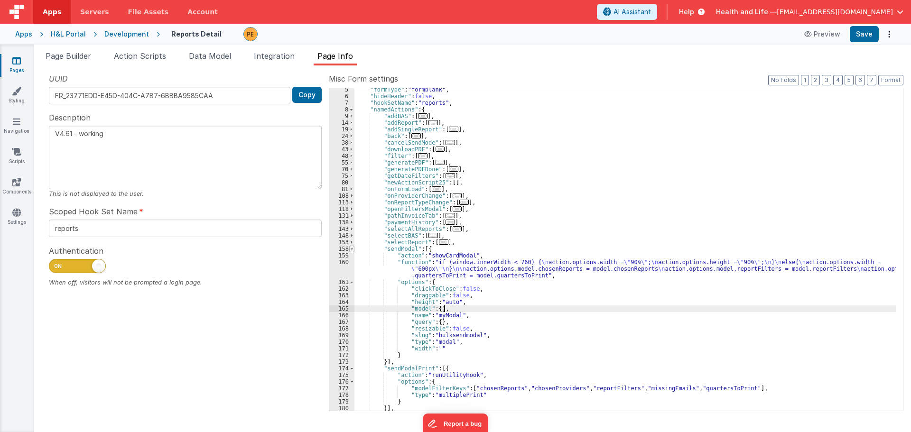
click at [351, 247] on span at bounding box center [351, 249] width 5 height 7
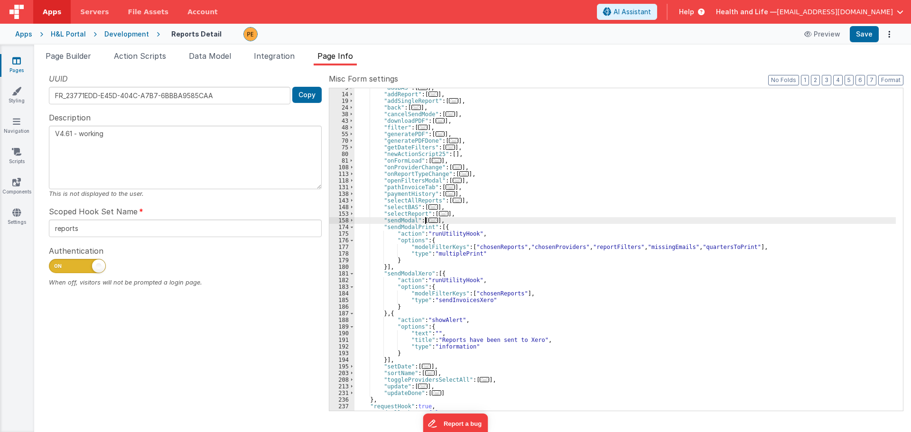
scroll to position [85, 0]
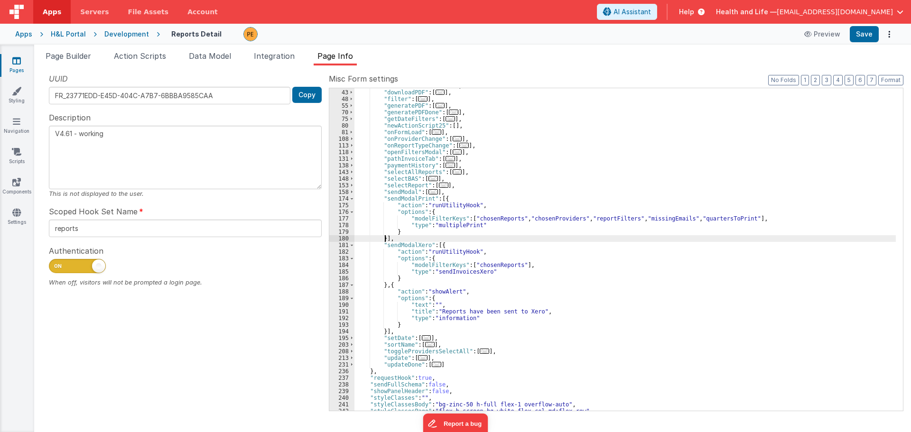
click at [386, 235] on div ""cancelSendMode" : [ ... ] , "downloadPDF" : [ ... ] , "filter" : [ ... ] , "ge…" at bounding box center [626, 251] width 542 height 336
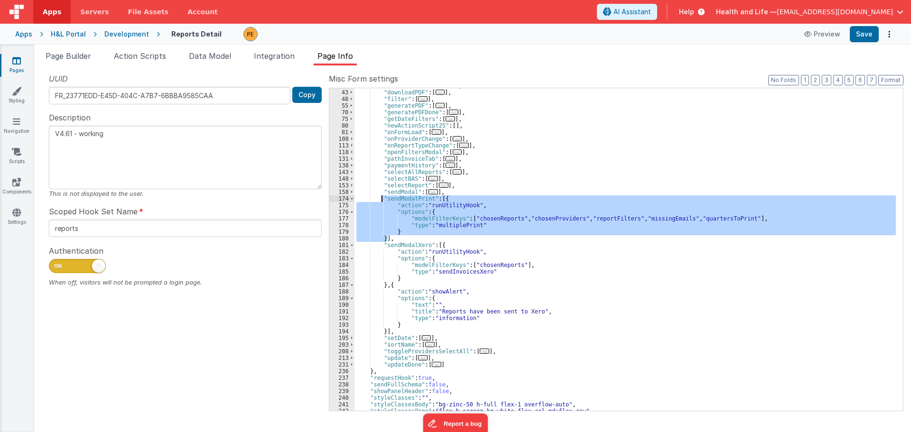
drag, startPoint x: 388, startPoint y: 237, endPoint x: 382, endPoint y: 197, distance: 40.9
click at [382, 197] on div ""cancelSendMode" : [ ... ] , "downloadPDF" : [ ... ] , "filter" : [ ... ] , "ge…" at bounding box center [626, 251] width 542 height 336
click at [75, 55] on span "Page Builder" at bounding box center [69, 55] width 46 height 9
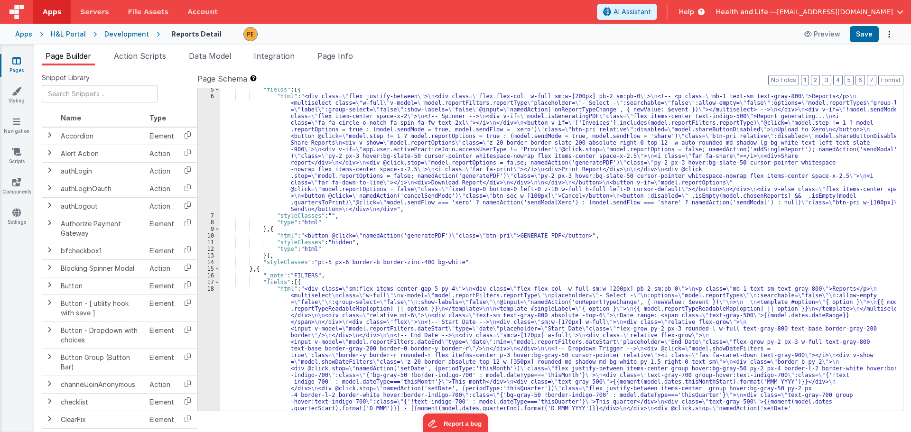
scroll to position [0, 0]
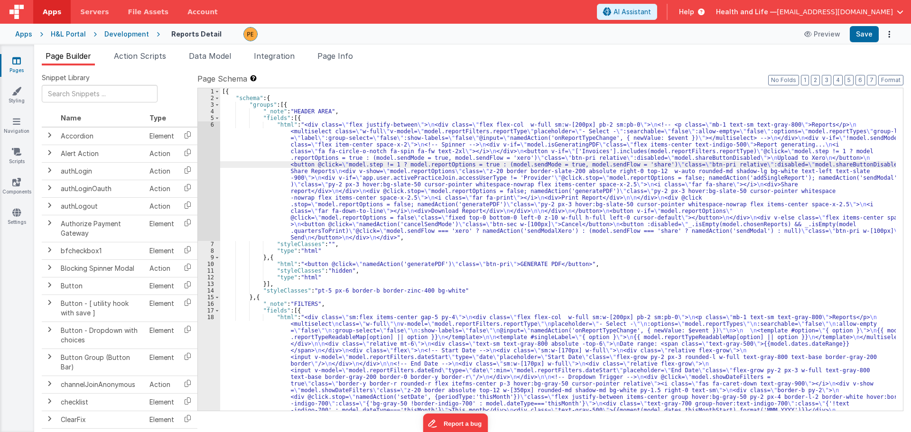
click at [212, 180] on div "6" at bounding box center [209, 182] width 22 height 120
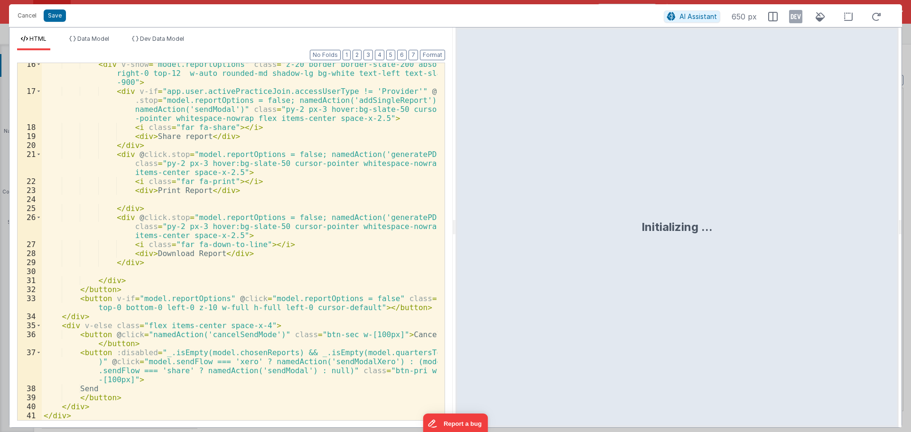
scroll to position [211, 0]
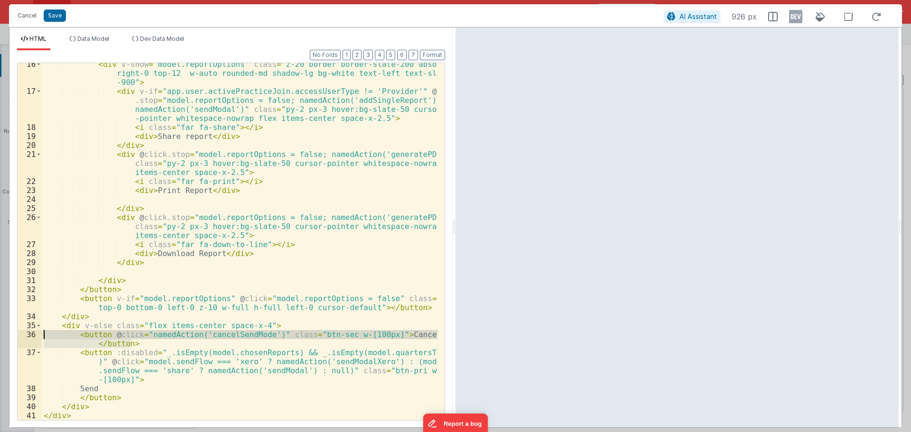
drag, startPoint x: 131, startPoint y: 344, endPoint x: 42, endPoint y: 331, distance: 89.7
click at [42, 331] on div "< div v-show = "model.reportOptions" class = "z-20 border border-slate-200 abso…" at bounding box center [240, 257] width 396 height 394
click at [145, 385] on div "< div v-show = "model.reportOptions" class = "z-20 border border-slate-200 abso…" at bounding box center [240, 257] width 396 height 394
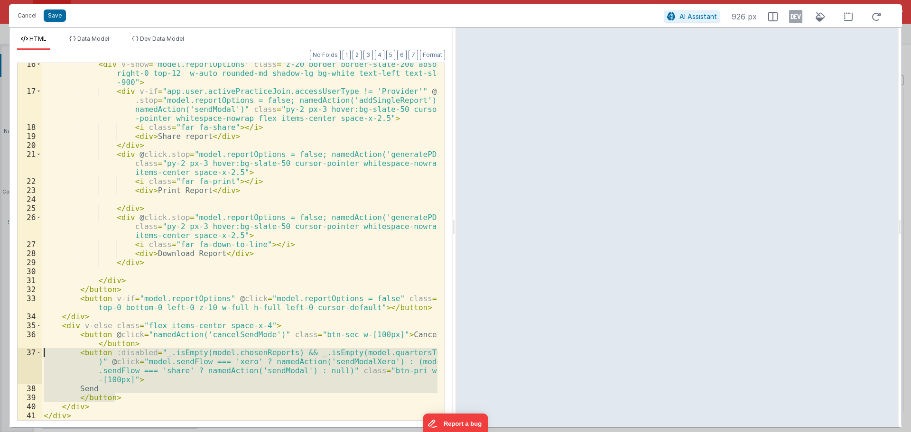
drag, startPoint x: 131, startPoint y: 398, endPoint x: 22, endPoint y: 350, distance: 119.9
click at [22, 350] on div "16 17 18 19 20 21 22 23 24 25 26 27 28 29 30 31 32 33 34 35 36 37 38 39 40 41 <…" at bounding box center [231, 242] width 428 height 358
click at [136, 345] on div "< div v-show = "model.reportOptions" class = "z-20 border border-slate-200 abso…" at bounding box center [240, 257] width 396 height 394
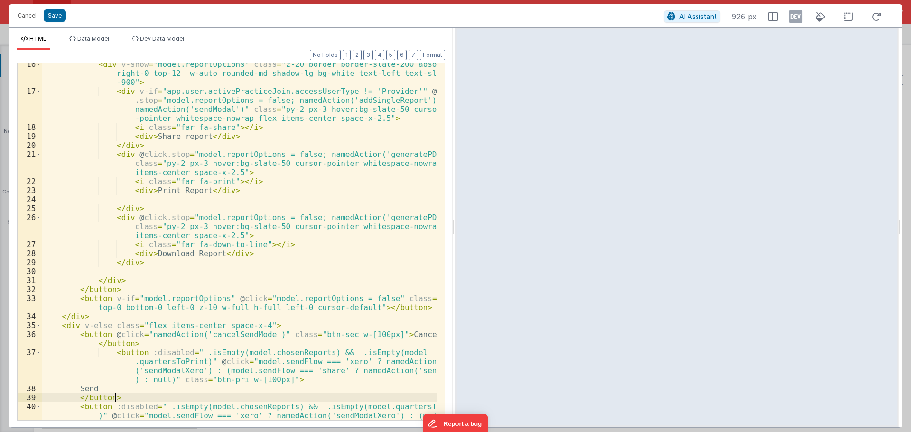
click at [115, 354] on div "< div v-show = "model.reportOptions" class = "z-20 border border-slate-200 abso…" at bounding box center [240, 270] width 396 height 421
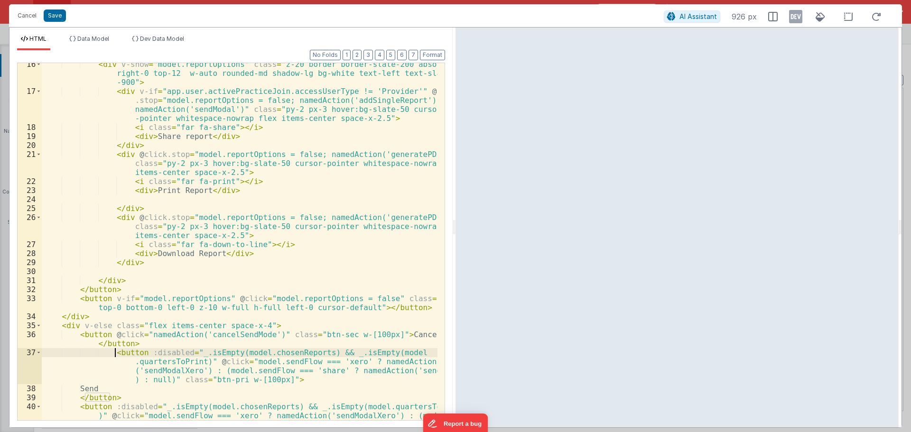
click at [111, 353] on div "< div v-show = "model.reportOptions" class = "z-20 border border-slate-200 abso…" at bounding box center [240, 270] width 396 height 421
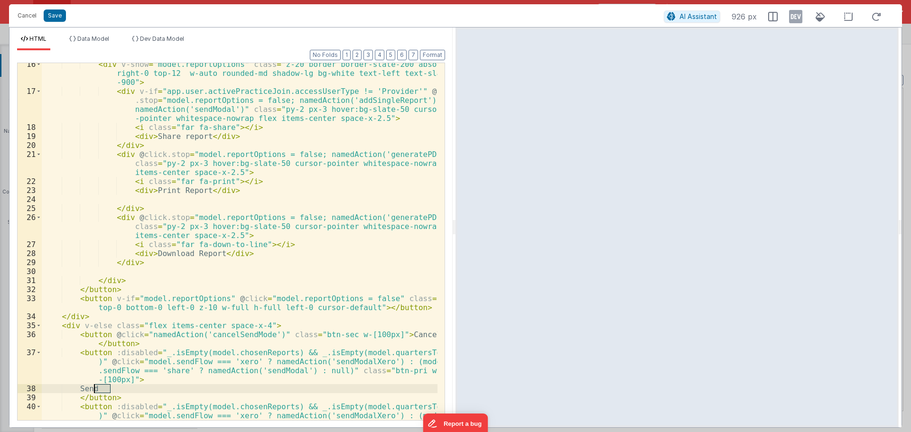
drag, startPoint x: 112, startPoint y: 388, endPoint x: 95, endPoint y: 390, distance: 17.1
click at [95, 390] on div "< div v-show = "model.reportOptions" class = "z-20 border border-slate-200 abso…" at bounding box center [240, 270] width 396 height 421
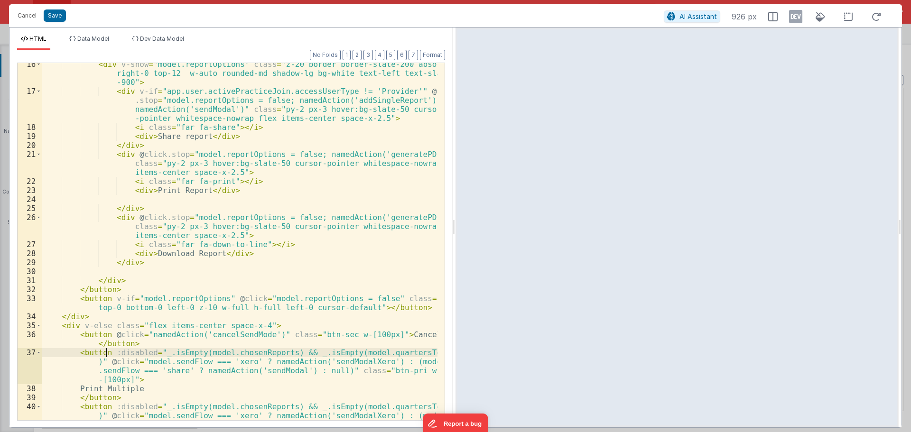
click at [105, 352] on div "< div v-show = "model.reportOptions" class = "z-20 border border-slate-200 abso…" at bounding box center [240, 270] width 396 height 421
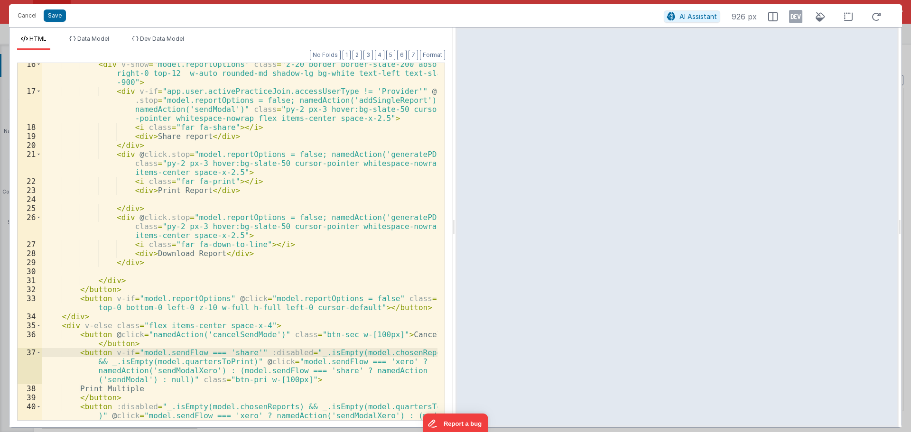
click at [214, 369] on div "< div v-show = "model.reportOptions" class = "z-20 border border-slate-200 abso…" at bounding box center [240, 270] width 396 height 421
click at [260, 352] on div "< div v-show = "model.reportOptions" class = "z-20 border border-slate-200 abso…" at bounding box center [240, 270] width 396 height 421
click at [260, 352] on div "< div v-show = "model.reportOptions" class = "z-20 border border-slate-200 abso…" at bounding box center [240, 241] width 396 height 357
click at [247, 363] on div "< div v-show = "model.reportOptions" class = "z-20 border border-slate-200 abso…" at bounding box center [240, 270] width 396 height 421
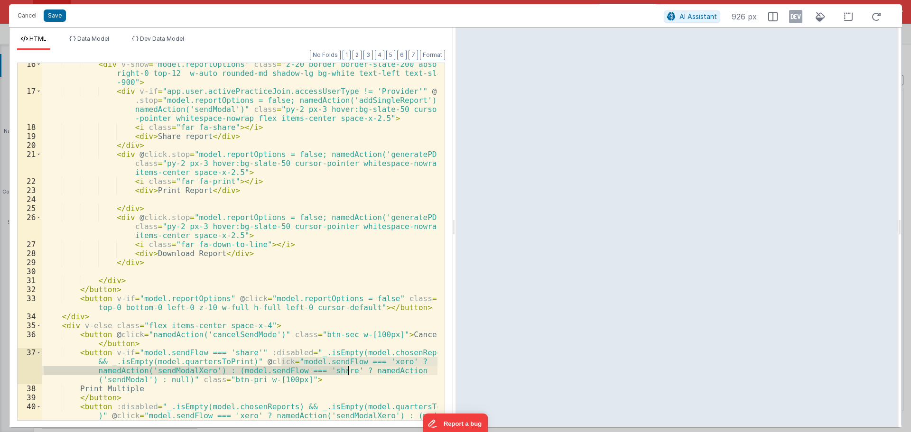
drag, startPoint x: 282, startPoint y: 363, endPoint x: 350, endPoint y: 373, distance: 68.5
click at [350, 373] on div "< div v-show = "model.reportOptions" class = "z-20 border border-slate-200 abso…" at bounding box center [240, 270] width 396 height 421
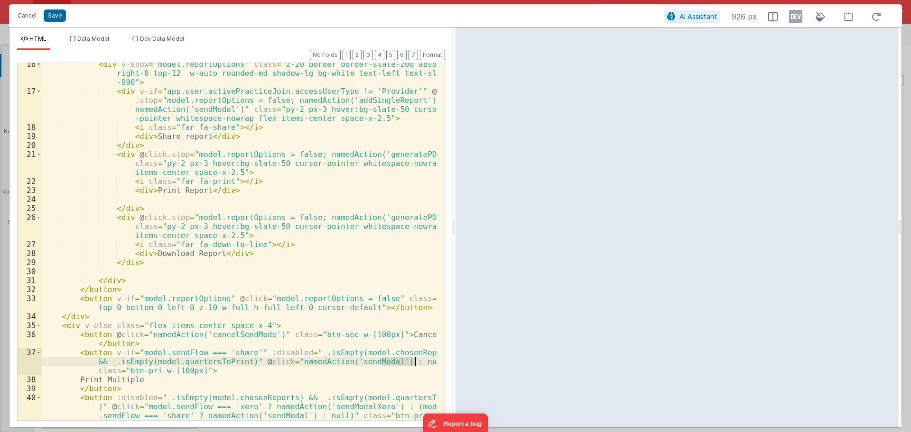
drag, startPoint x: 382, startPoint y: 361, endPoint x: 416, endPoint y: 361, distance: 34.2
click at [416, 361] on div "< div v-show = "model.reportOptions" class = "z-20 border border-slate-200 abso…" at bounding box center [240, 270] width 396 height 421
click at [357, 361] on div "< div v-show = "model.reportOptions" class = "z-20 border border-slate-200 abso…" at bounding box center [240, 270] width 396 height 421
click at [374, 363] on div "< div v-show = "model.reportOptions" class = "z-20 border border-slate-200 abso…" at bounding box center [240, 270] width 396 height 421
click at [148, 374] on div "< div v-show = "model.reportOptions" class = "z-20 border border-slate-200 abso…" at bounding box center [240, 270] width 396 height 421
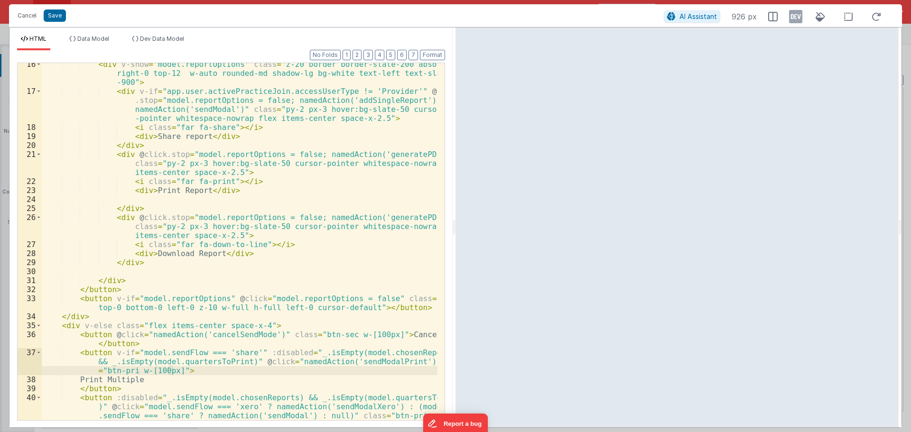
click at [216, 371] on div "< div v-show = "model.reportOptions" class = "z-20 border border-slate-200 abso…" at bounding box center [240, 270] width 396 height 421
click at [55, 10] on button "Save" at bounding box center [55, 15] width 22 height 12
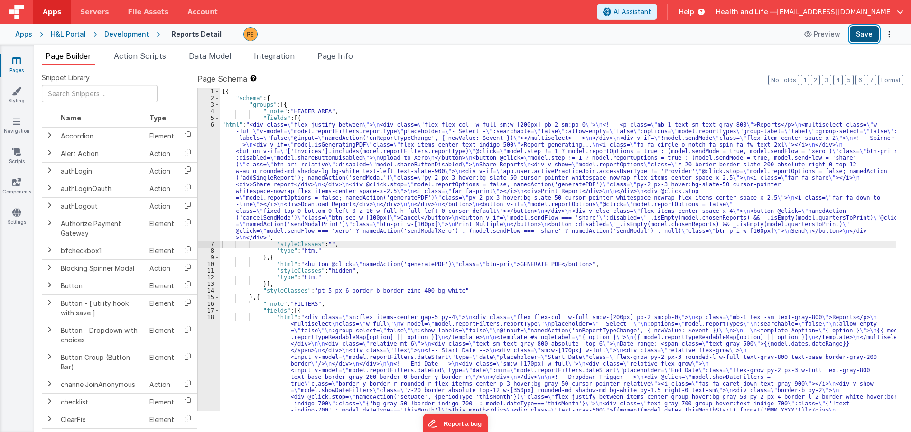
click at [870, 37] on button "Save" at bounding box center [864, 34] width 29 height 16
